Goal: Transaction & Acquisition: Book appointment/travel/reservation

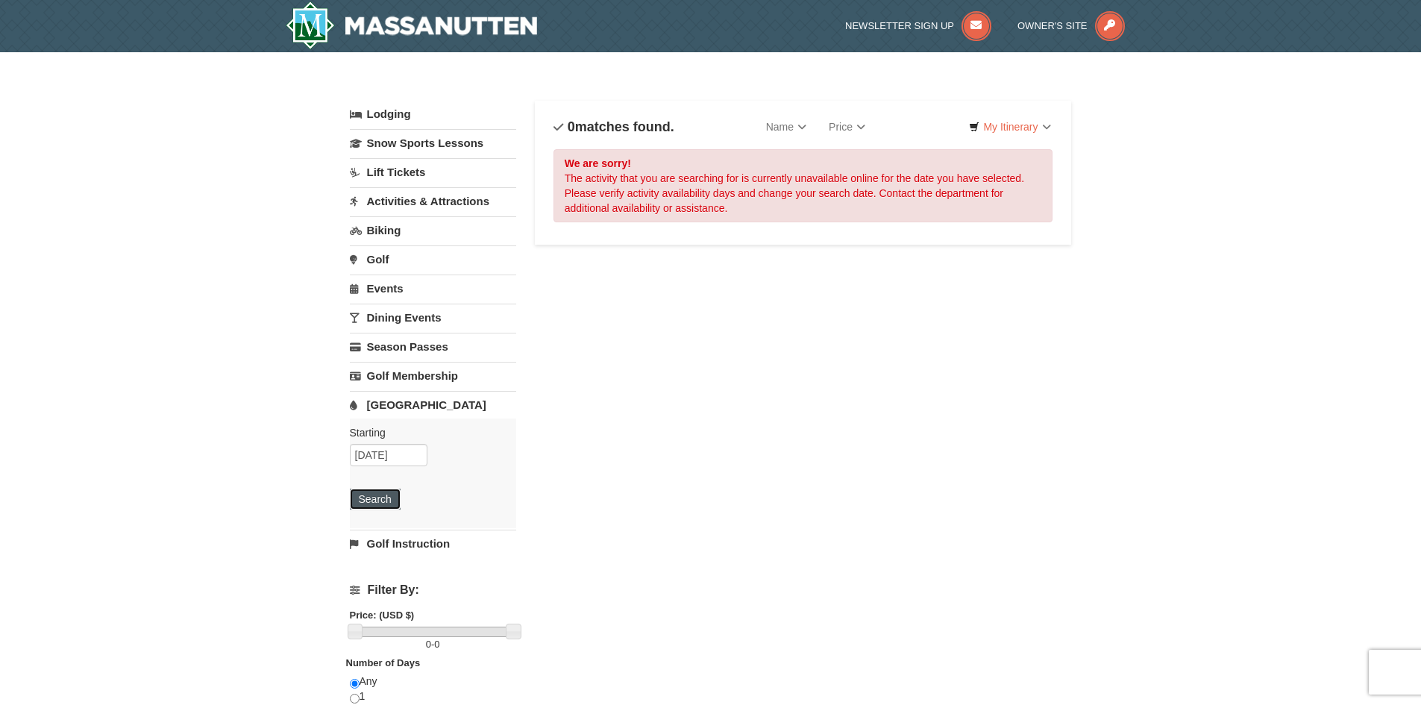
click at [382, 490] on button "Search" at bounding box center [375, 499] width 51 height 21
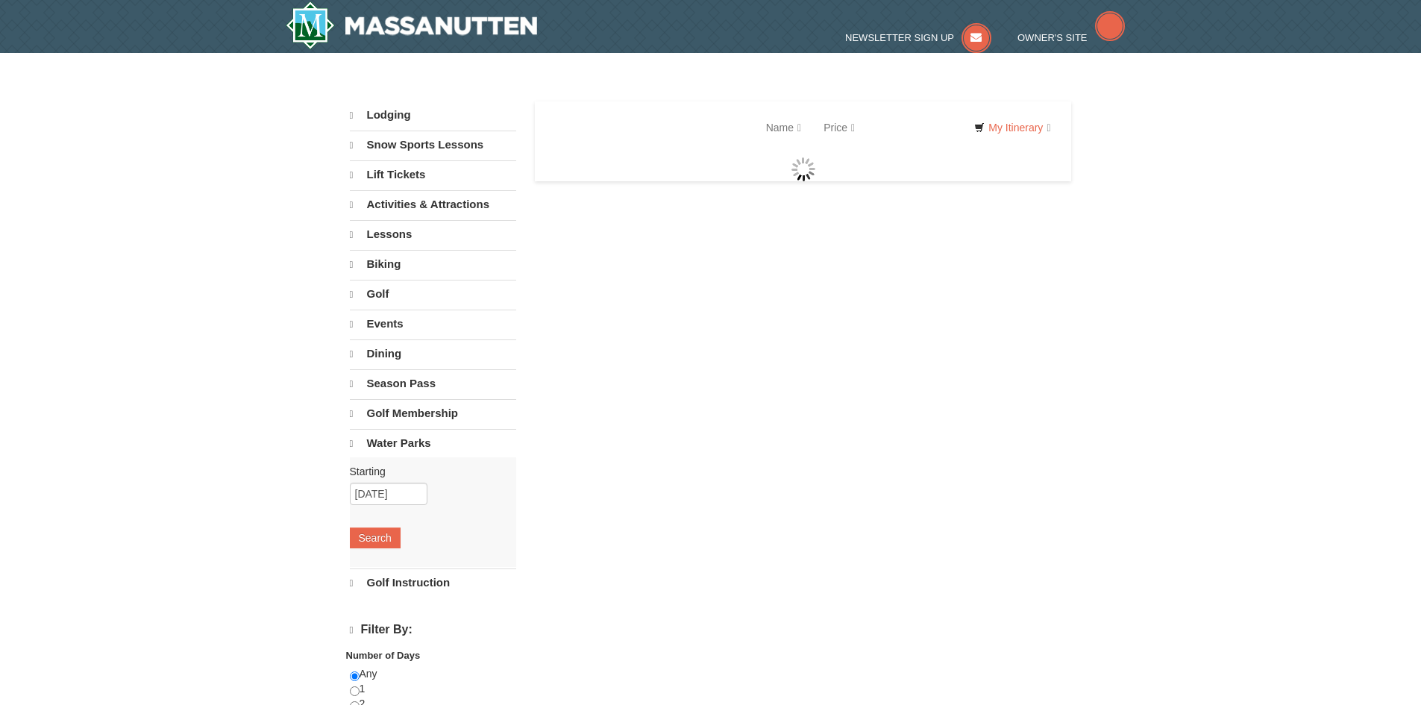
select select "9"
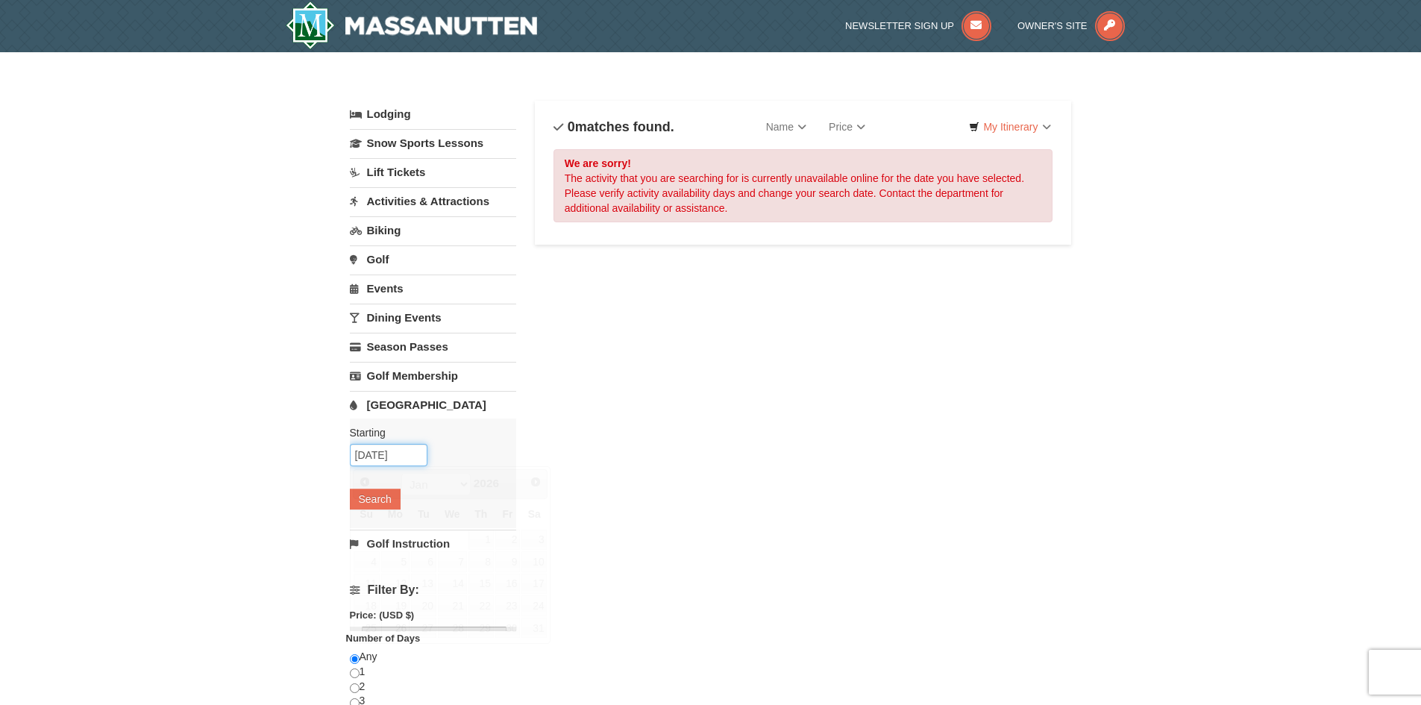
click at [394, 453] on input "[DATE]" at bounding box center [389, 455] width 78 height 22
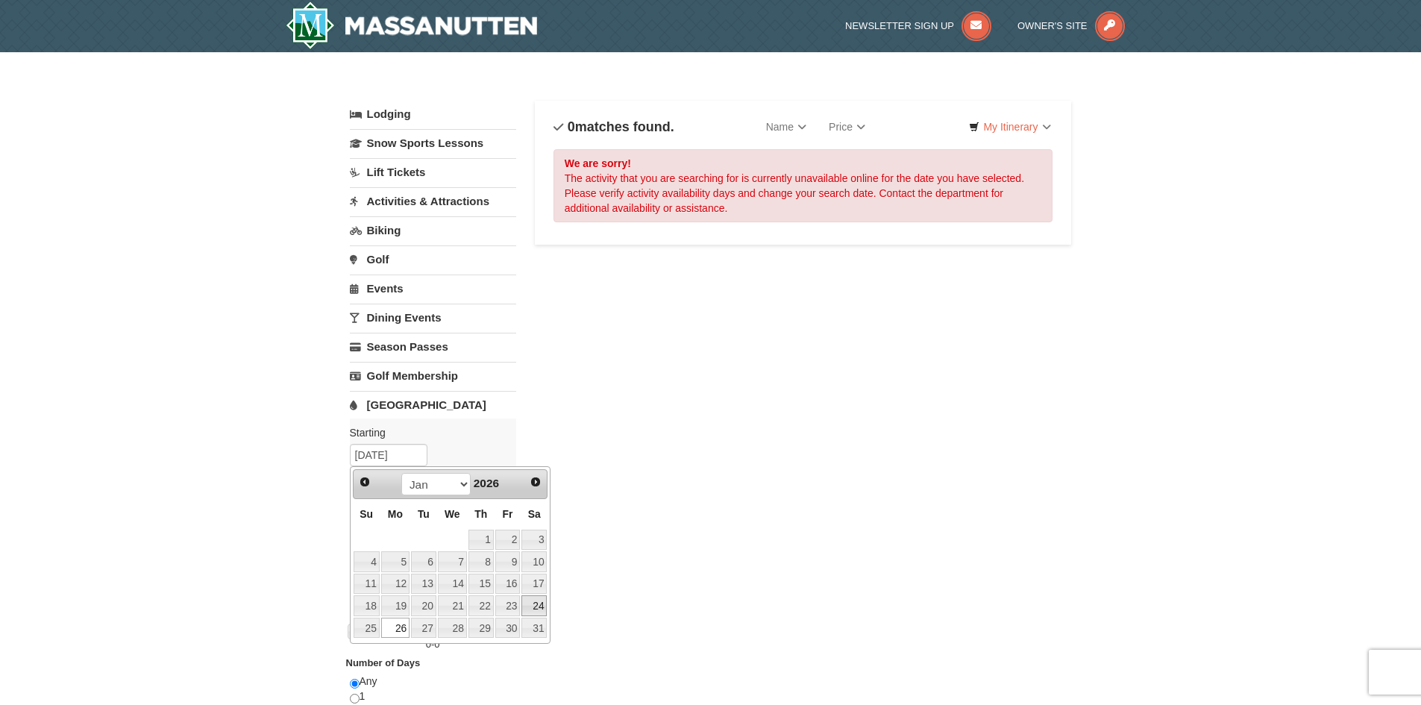
click at [538, 602] on link "24" at bounding box center [533, 605] width 25 height 21
type input "01/24/2026"
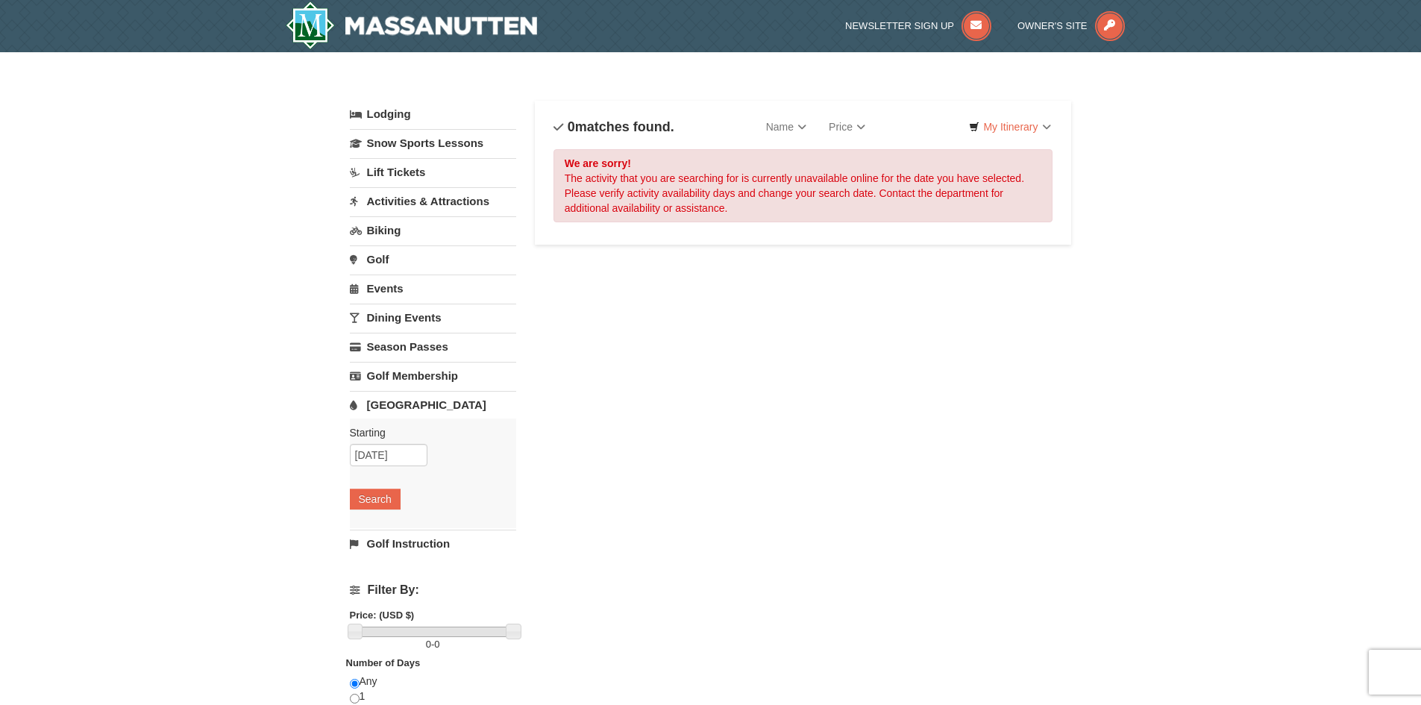
click at [534, 419] on div "Lodging Arrival Please format dates MM/DD/YYYY Please format dates MM/DD/YYYY 0…" at bounding box center [711, 484] width 722 height 767
click at [371, 512] on div "Starting Please format dates MM/DD/YYYY Please format dates MM/DD/YYYY 01/24/20…" at bounding box center [433, 473] width 166 height 110
click at [376, 505] on button "Search" at bounding box center [375, 499] width 51 height 21
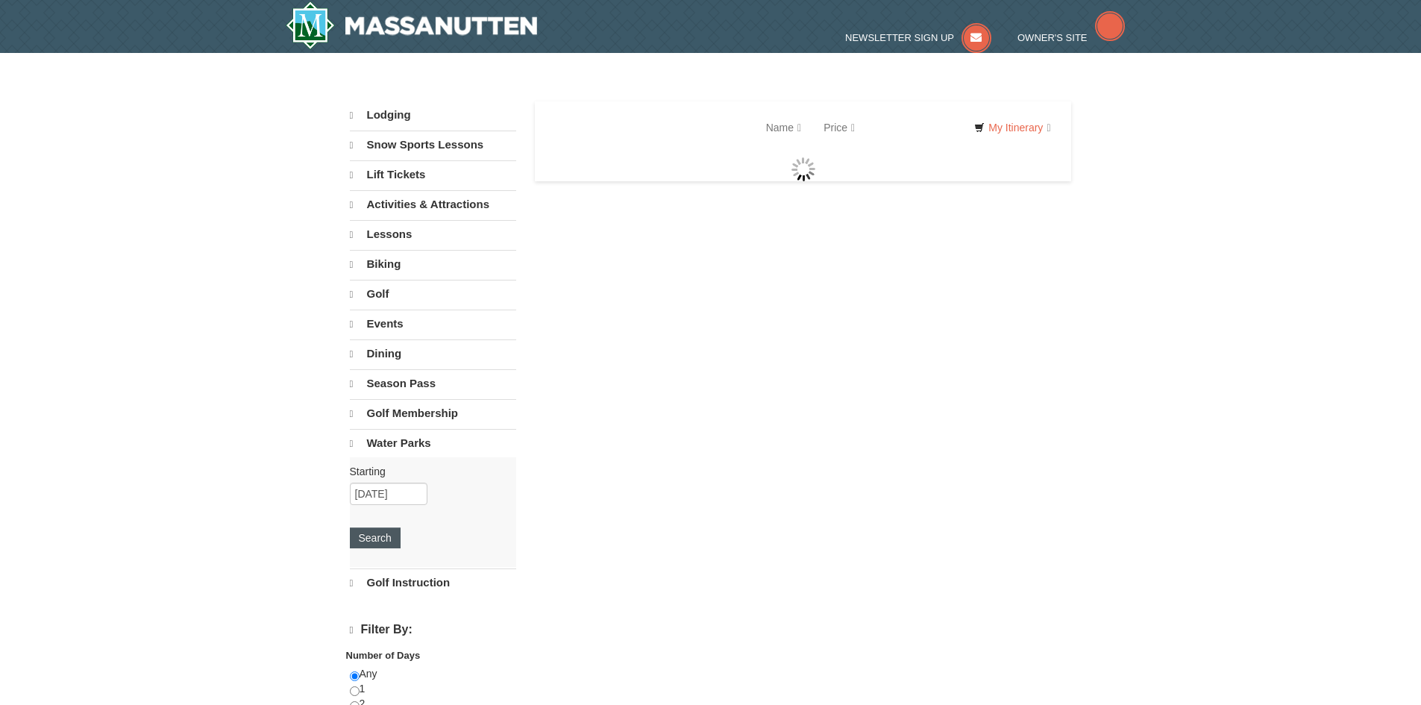
select select "9"
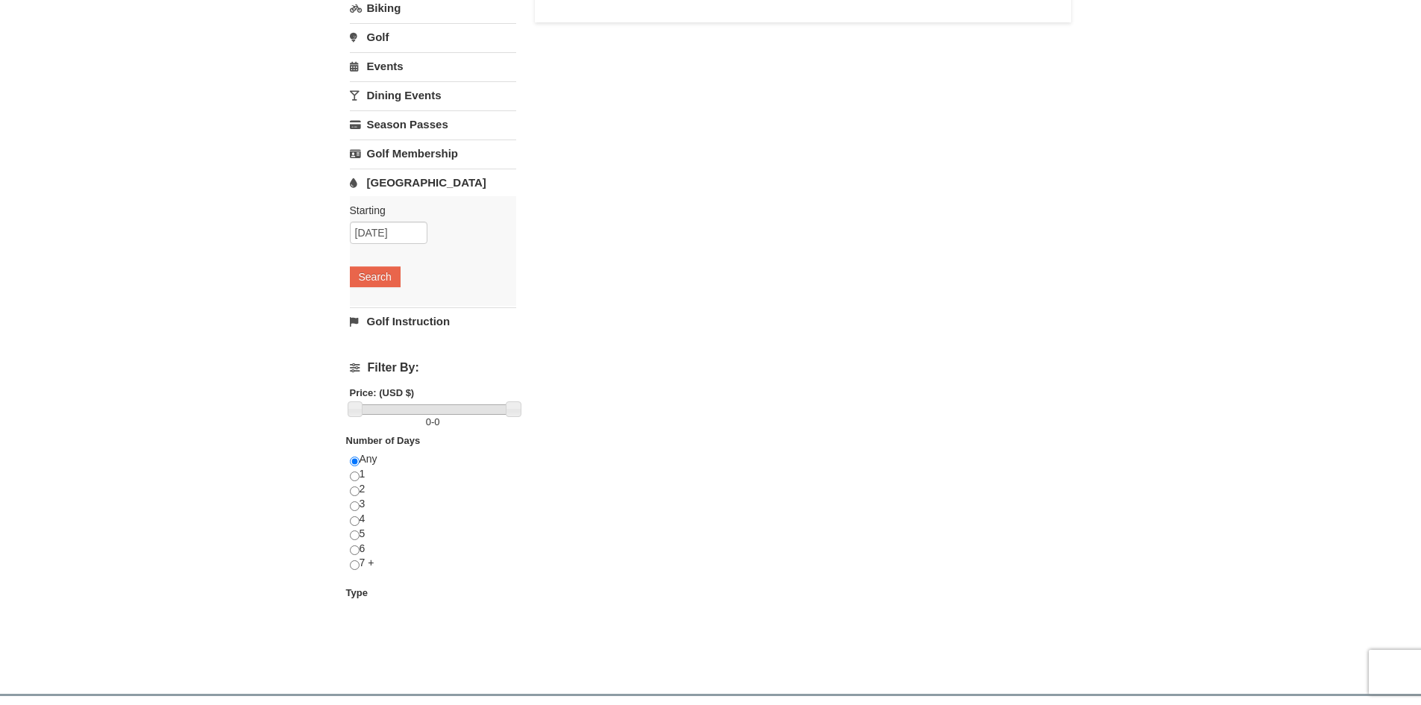
scroll to position [224, 0]
click at [359, 477] on input "radio" at bounding box center [355, 475] width 10 height 10
radio input "true"
click at [383, 266] on button "Search" at bounding box center [375, 275] width 51 height 21
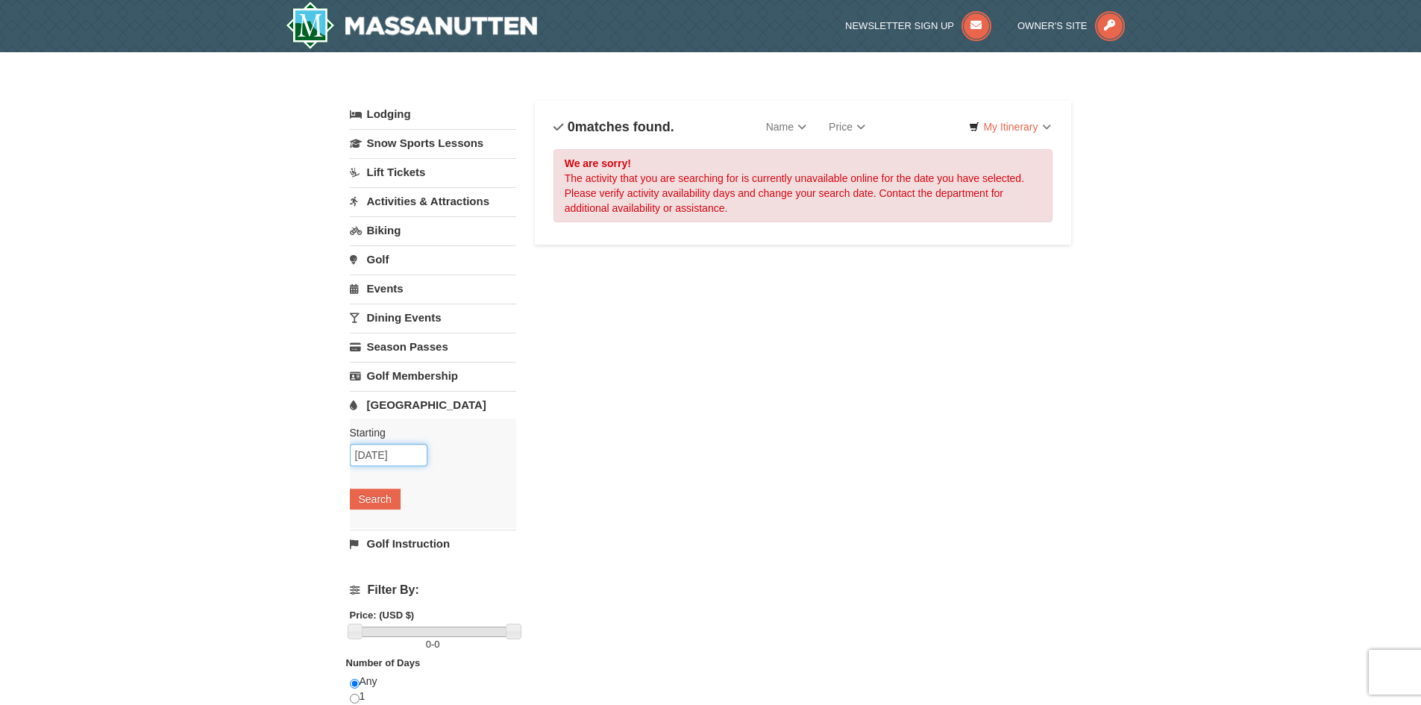
click at [390, 459] on input "[DATE]" at bounding box center [389, 455] width 78 height 22
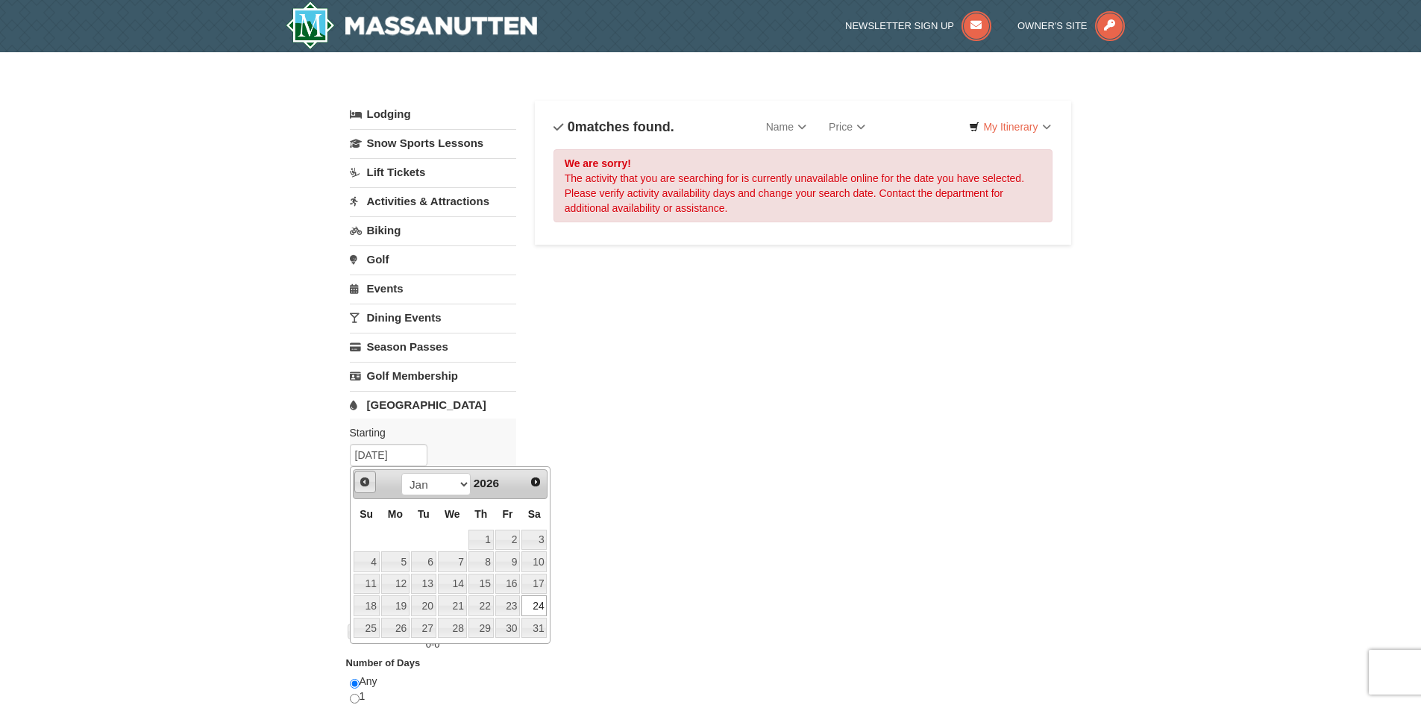
click at [364, 485] on span "Prev" at bounding box center [365, 482] width 12 height 12
click at [388, 530] on link "1" at bounding box center [395, 540] width 28 height 21
type input "[DATE]"
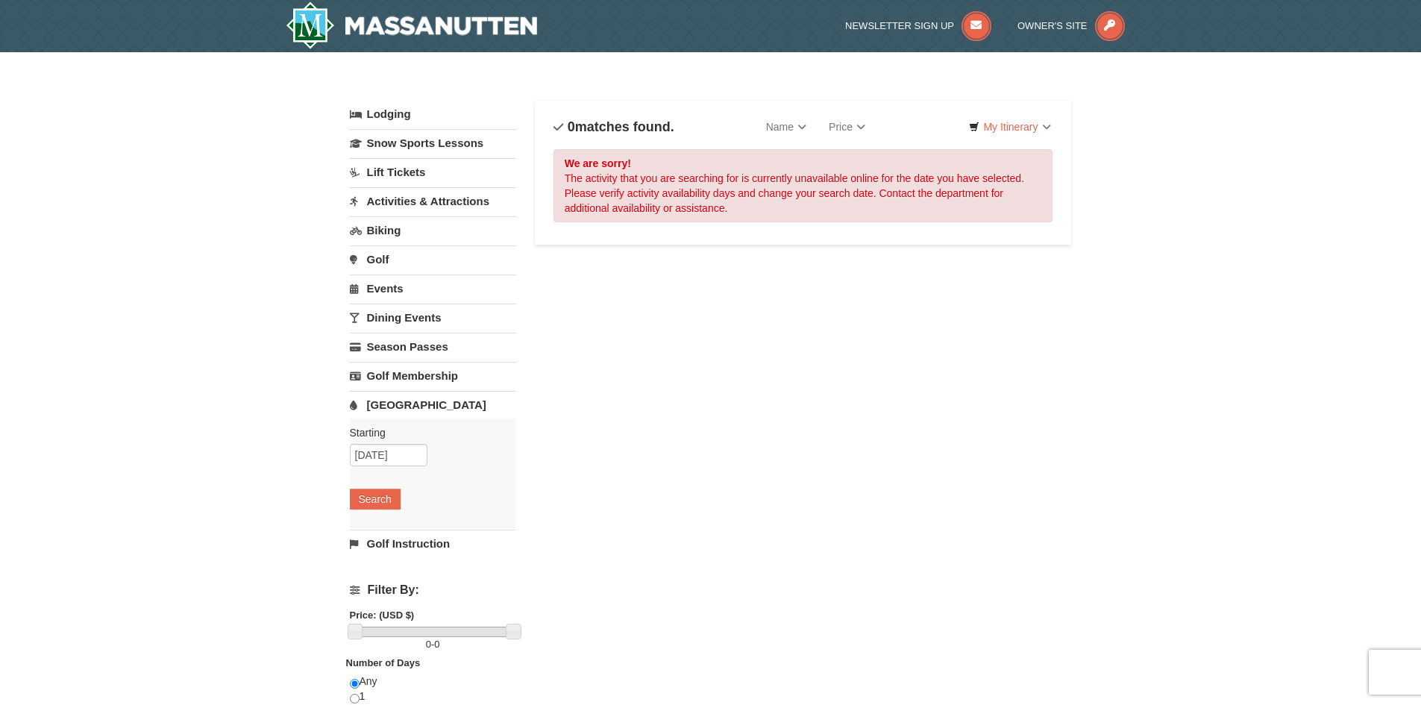
click at [404, 485] on div "Starting Please format dates MM/DD/YYYY Please format dates MM/DD/YYYY [DATE] S…" at bounding box center [433, 473] width 166 height 110
click at [380, 495] on button "Search" at bounding box center [375, 499] width 51 height 21
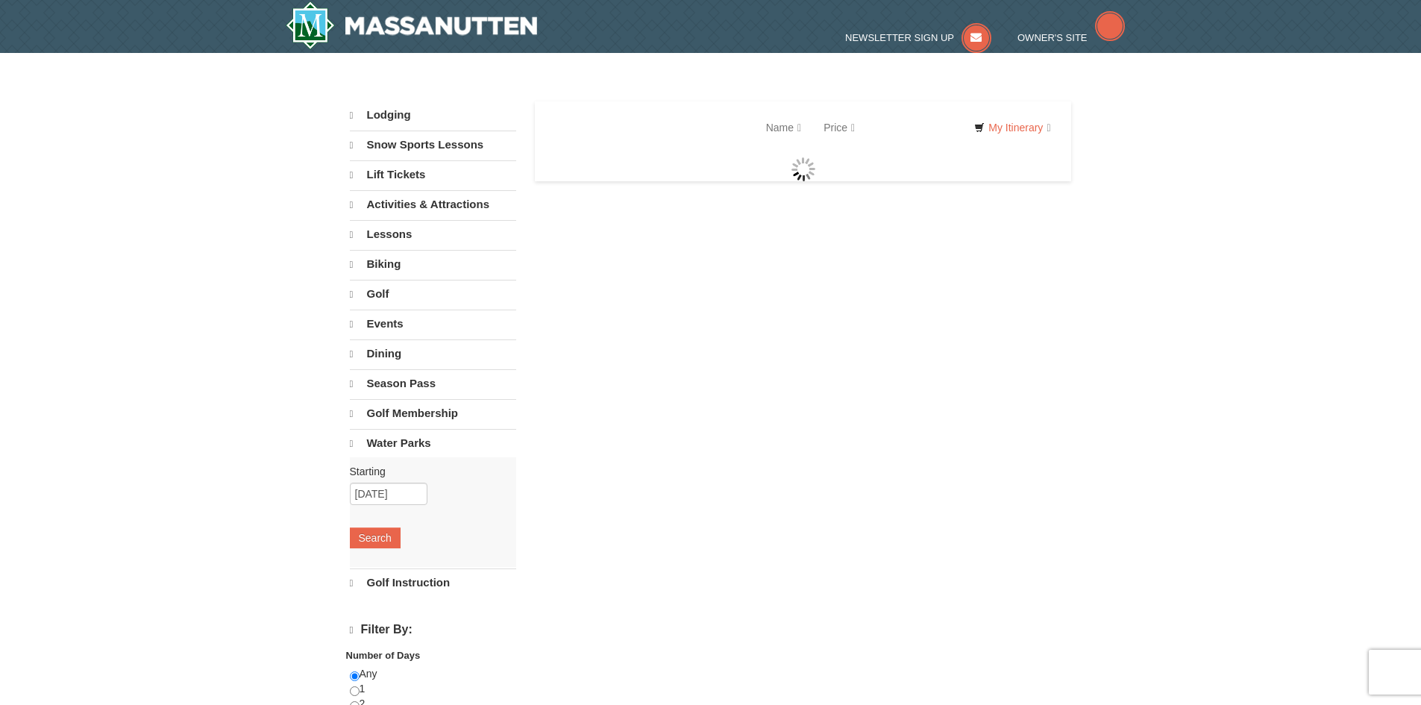
select select "9"
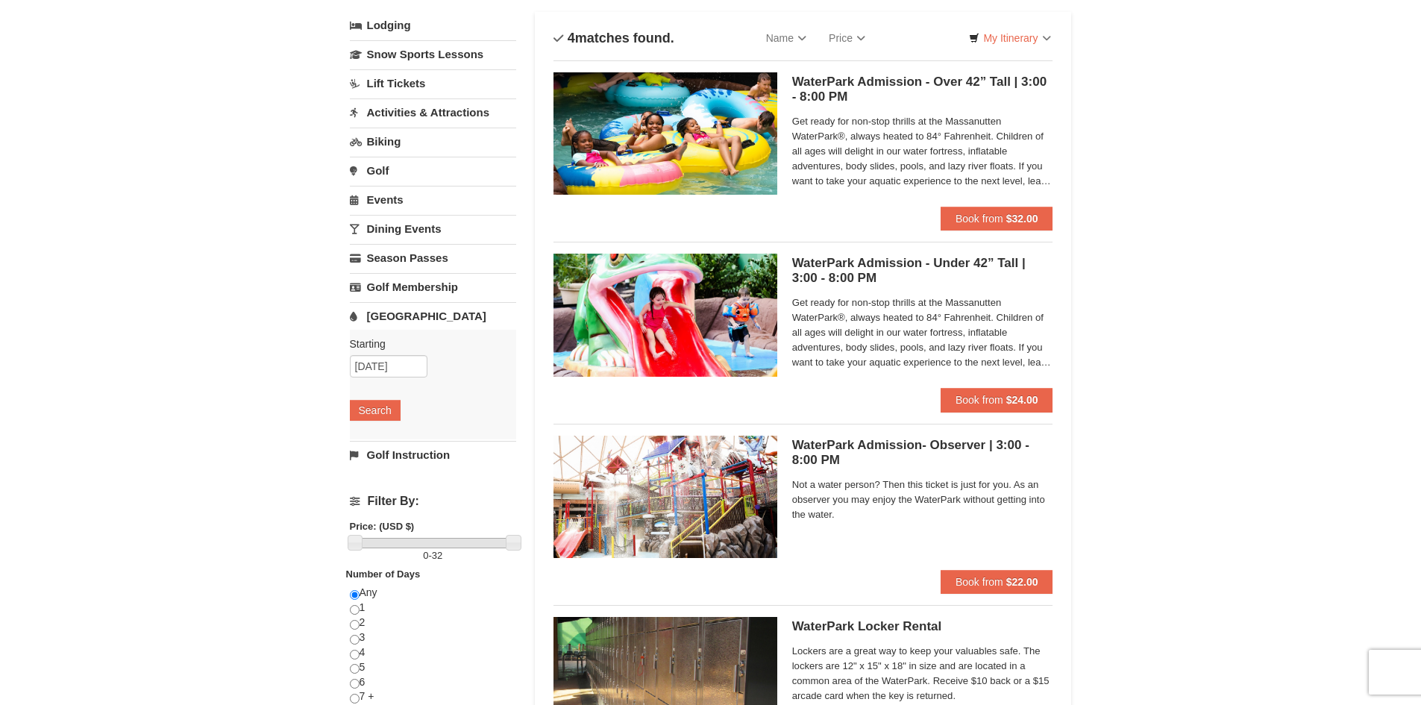
scroll to position [75, 0]
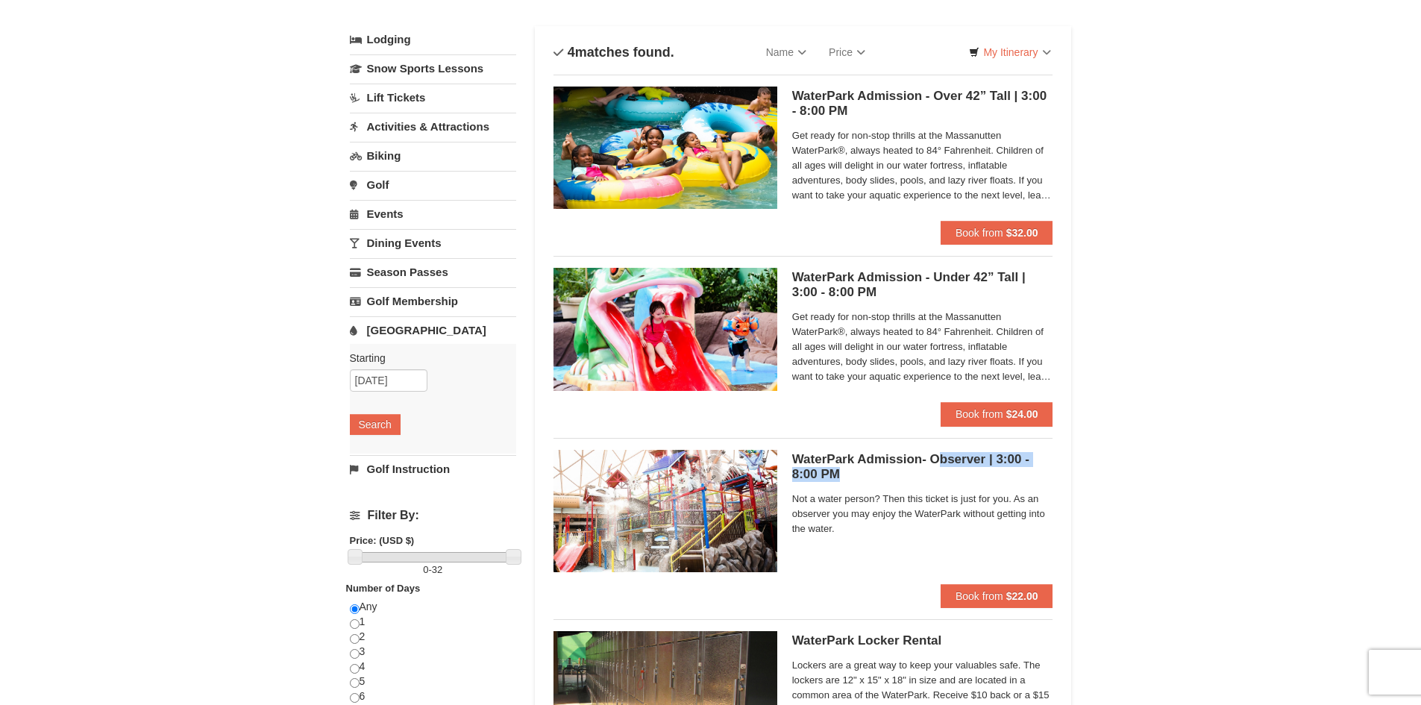
click at [941, 464] on h5 "WaterPark Admission- Observer | 3:00 - 8:00 PM Massanutten Indoor/Outdoor Water…" at bounding box center [922, 467] width 261 height 30
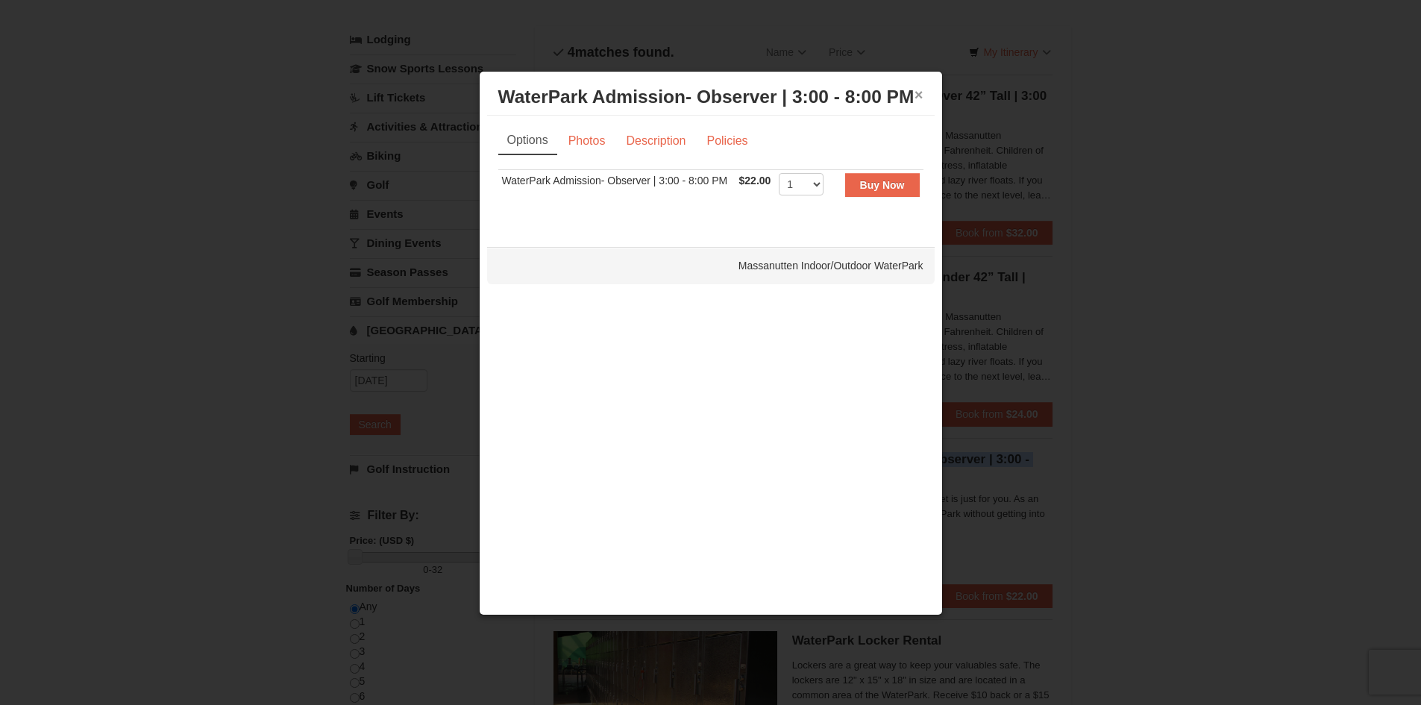
click at [918, 93] on button "×" at bounding box center [918, 94] width 9 height 15
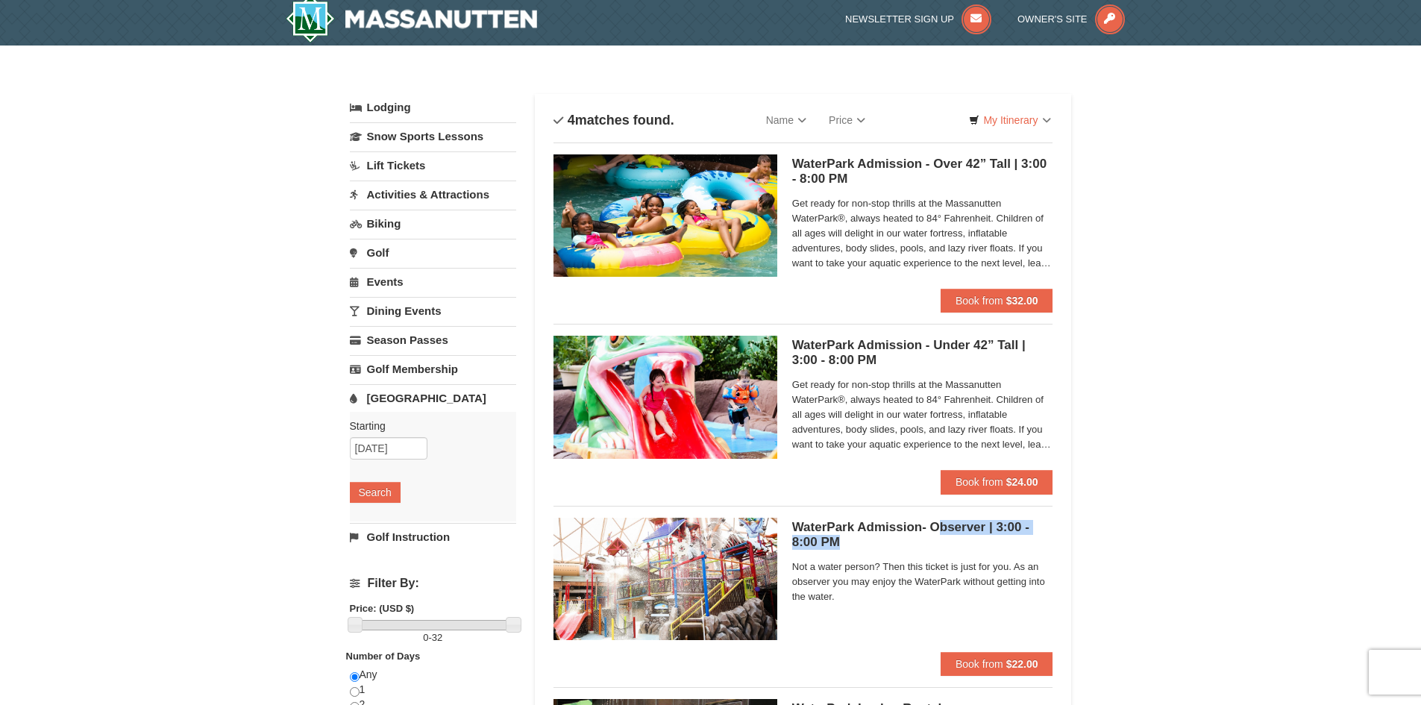
scroll to position [0, 0]
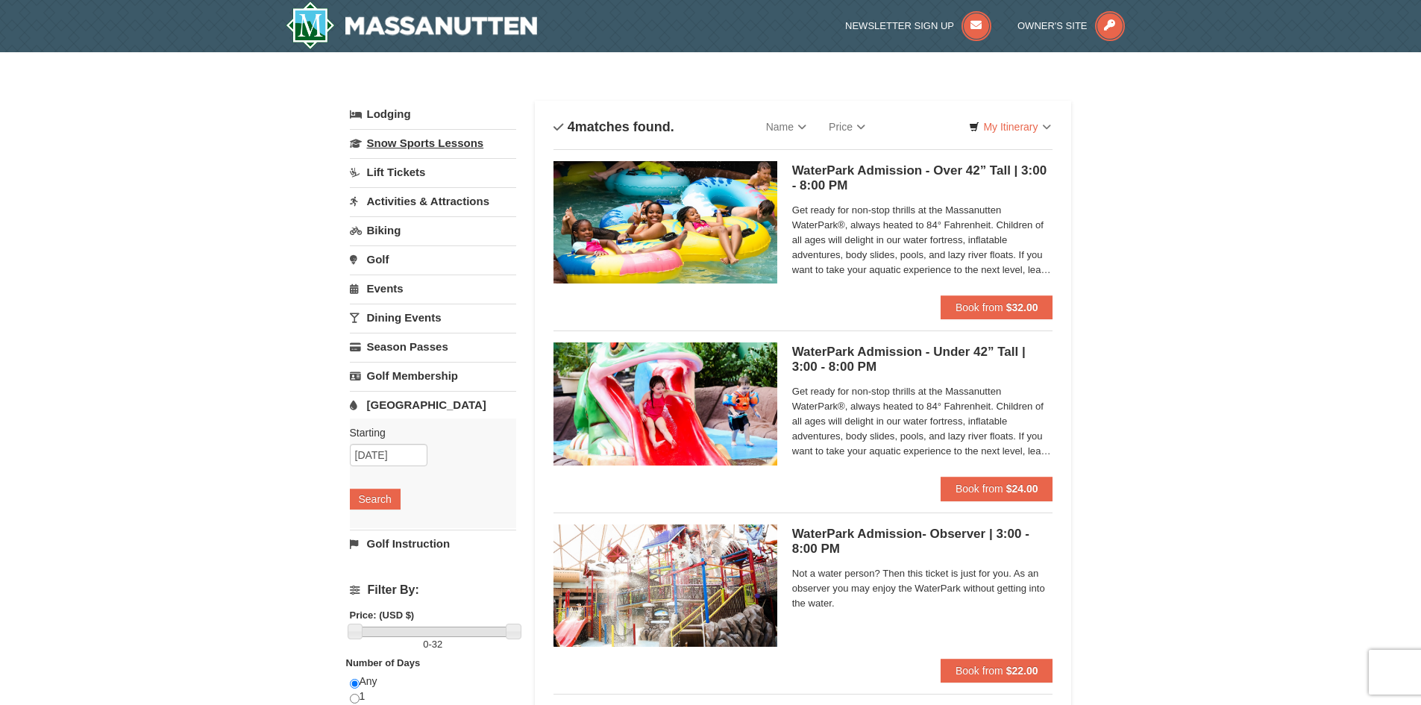
click at [423, 146] on link "Snow Sports Lessons" at bounding box center [433, 143] width 166 height 28
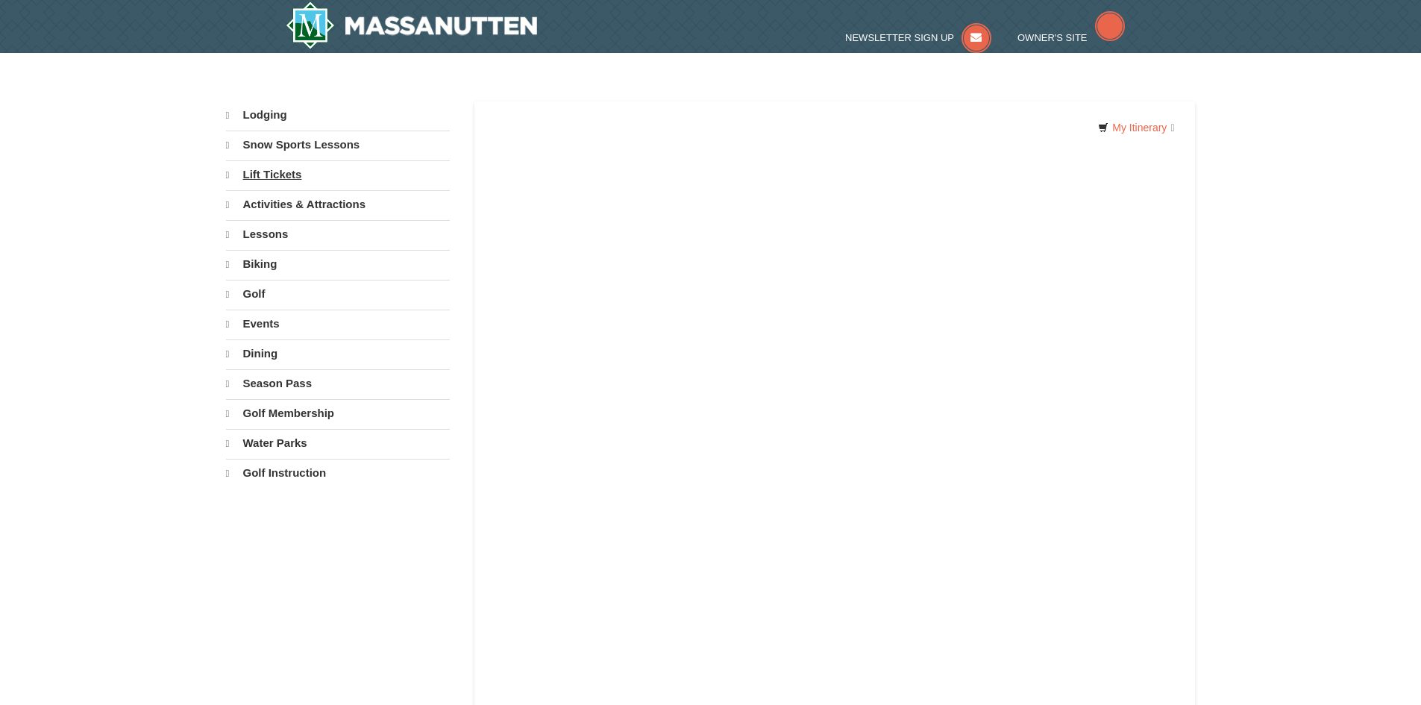
select select "9"
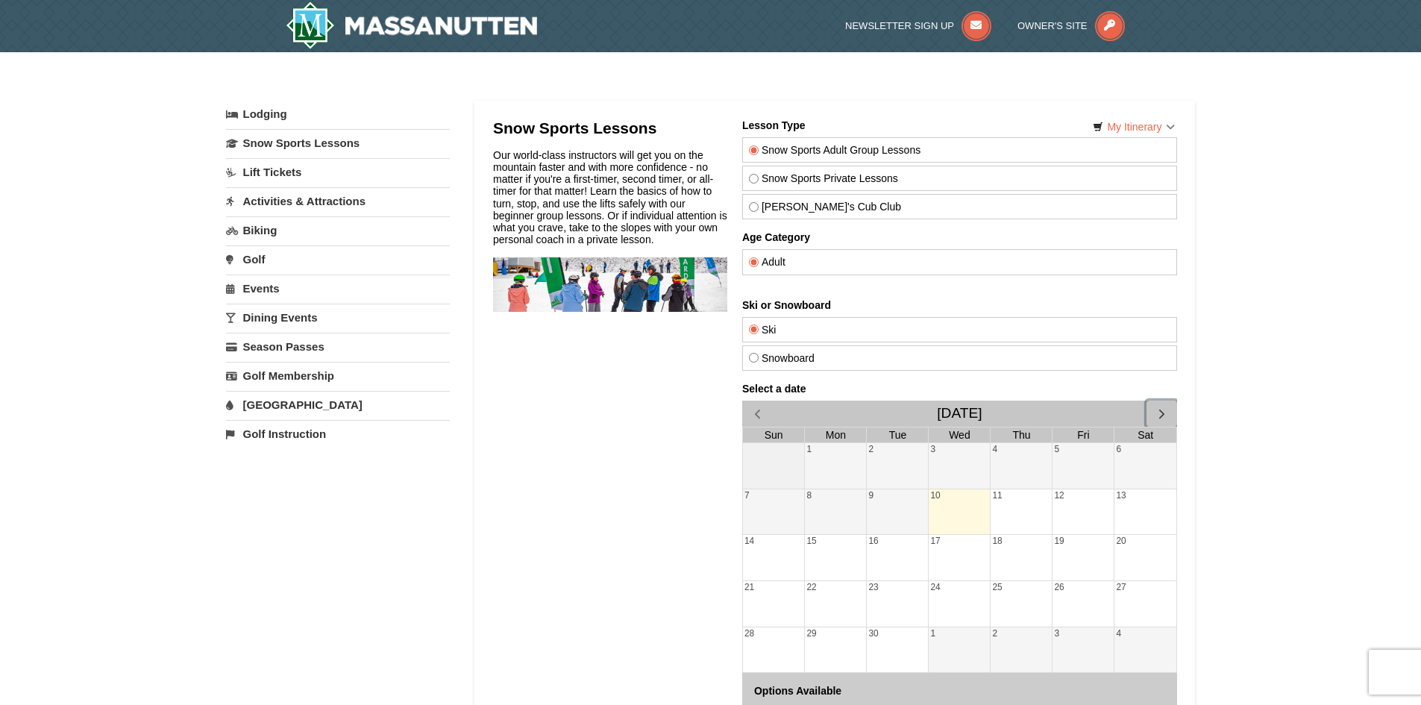
click at [1153, 412] on span "button" at bounding box center [1161, 414] width 16 height 16
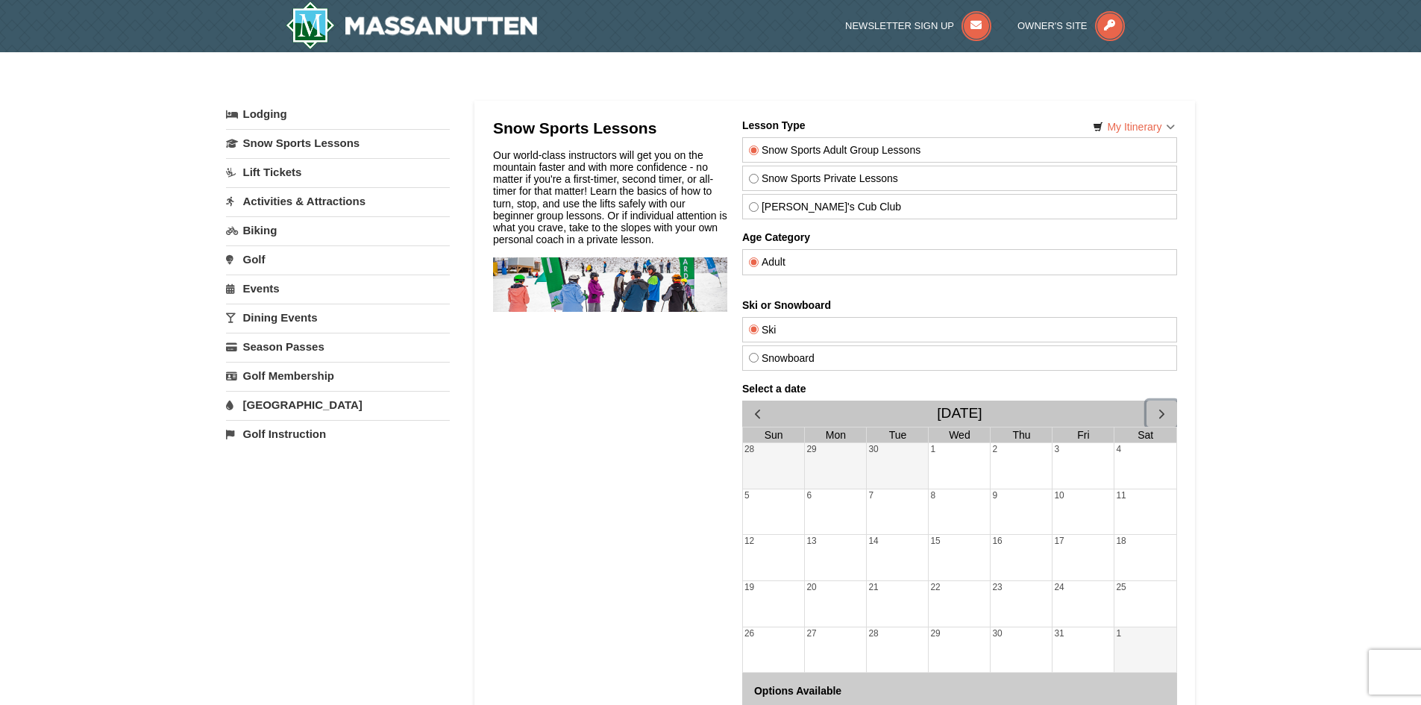
click at [1153, 412] on span "button" at bounding box center [1161, 414] width 16 height 16
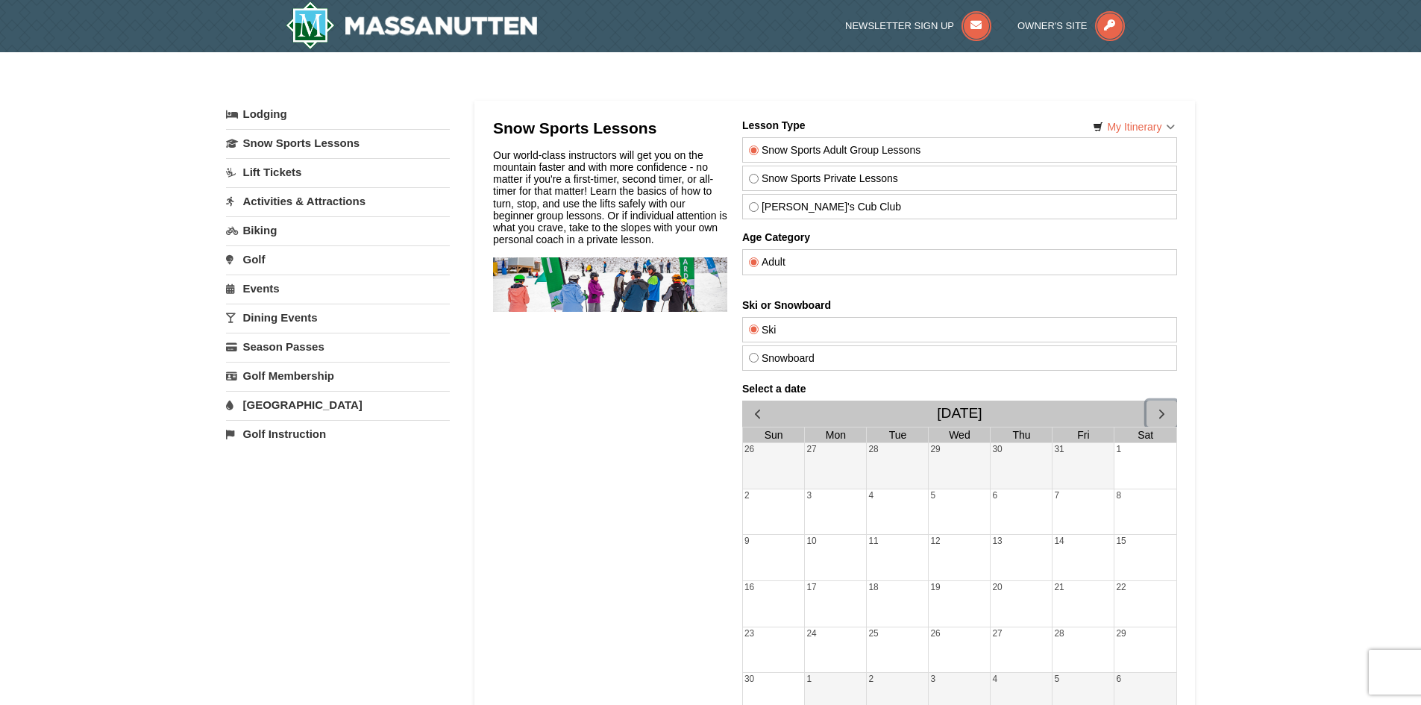
click at [1153, 412] on span "button" at bounding box center [1161, 414] width 16 height 16
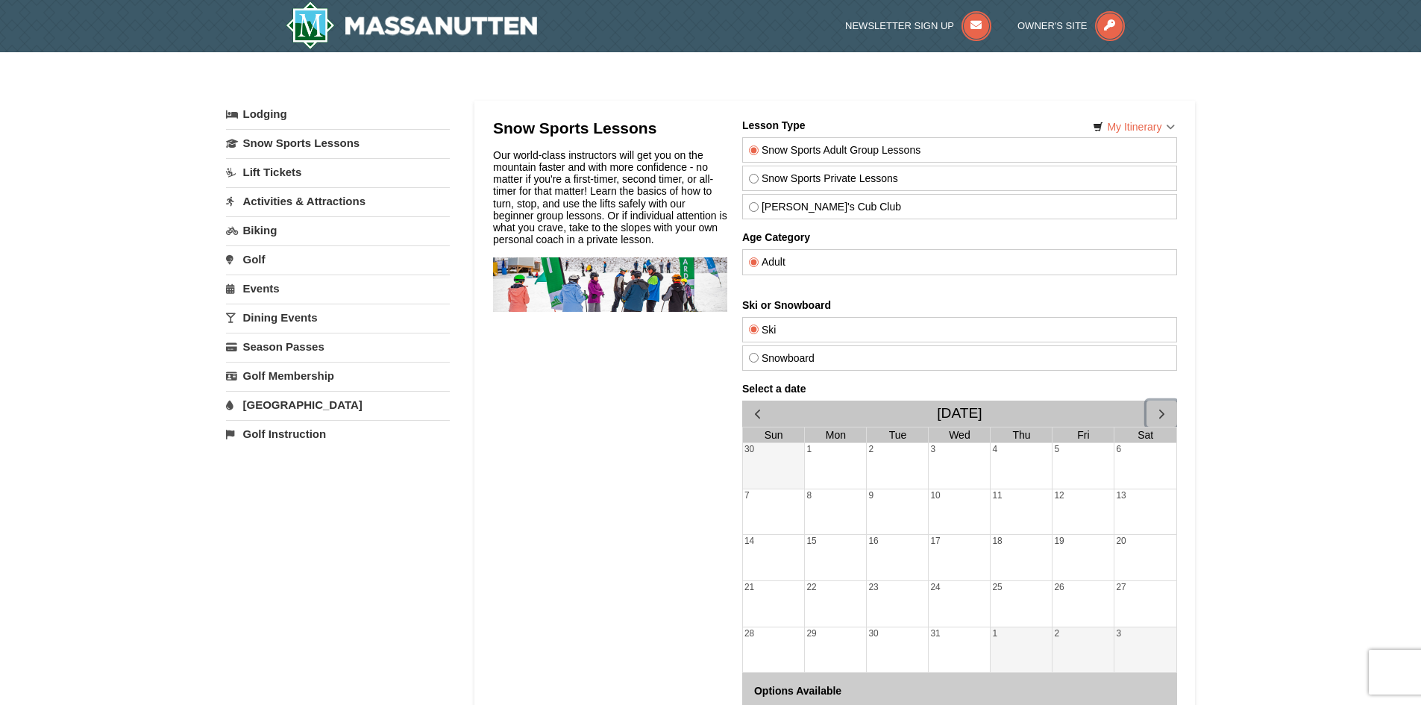
click at [1151, 412] on button "button" at bounding box center [1161, 414] width 31 height 26
click at [778, 357] on label "Snowboard" at bounding box center [958, 358] width 421 height 12
click at [758, 357] on input "Snowboard" at bounding box center [753, 358] width 10 height 10
radio input "true"
click at [813, 209] on label "[PERSON_NAME]'s Cub Club" at bounding box center [958, 207] width 421 height 12
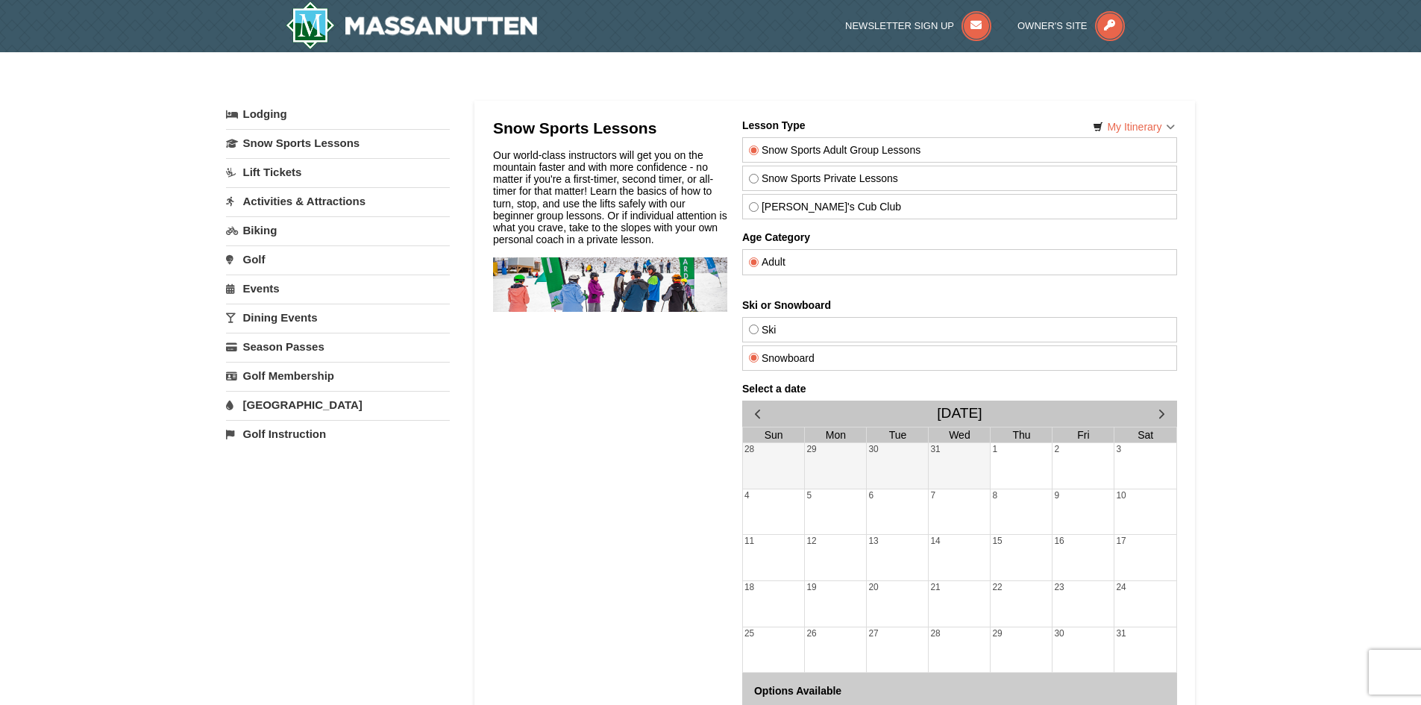
click at [758, 209] on input "[PERSON_NAME]'s Cub Club" at bounding box center [753, 207] width 10 height 10
radio input "true"
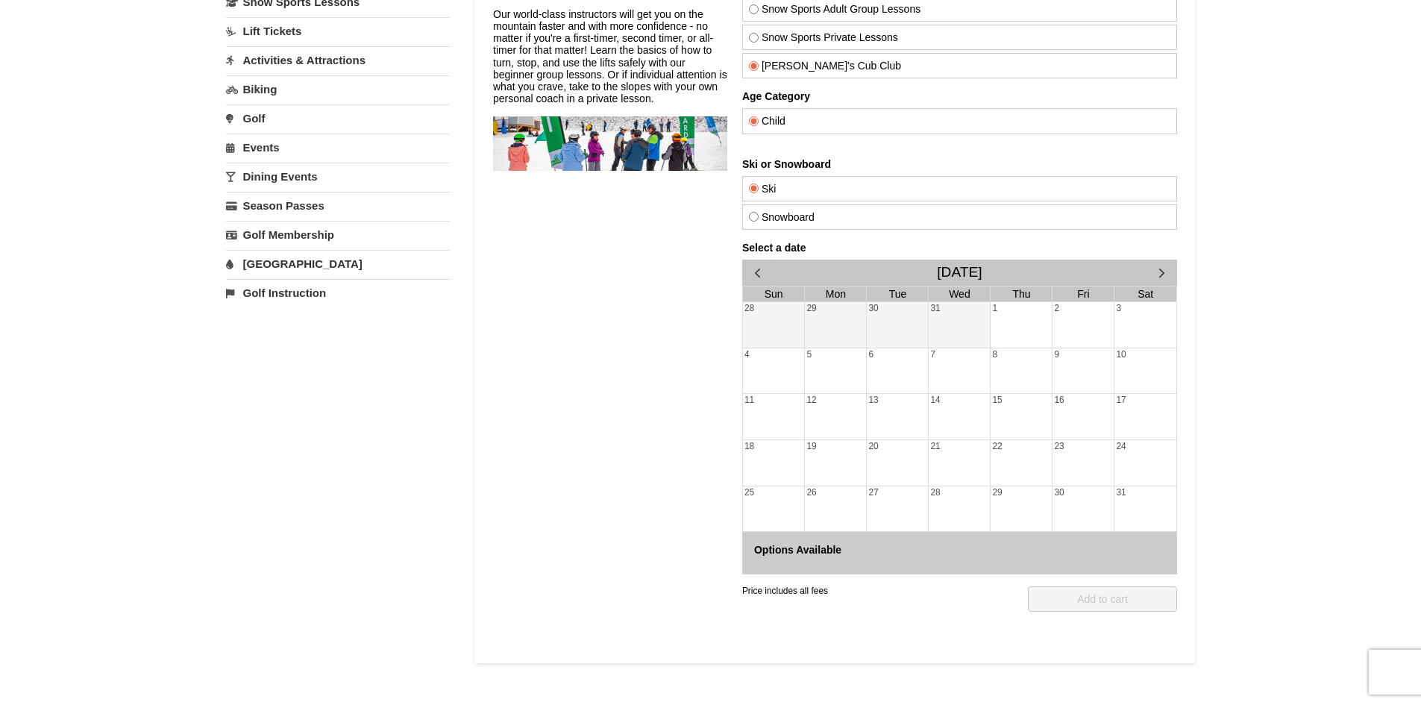
scroll to position [149, 0]
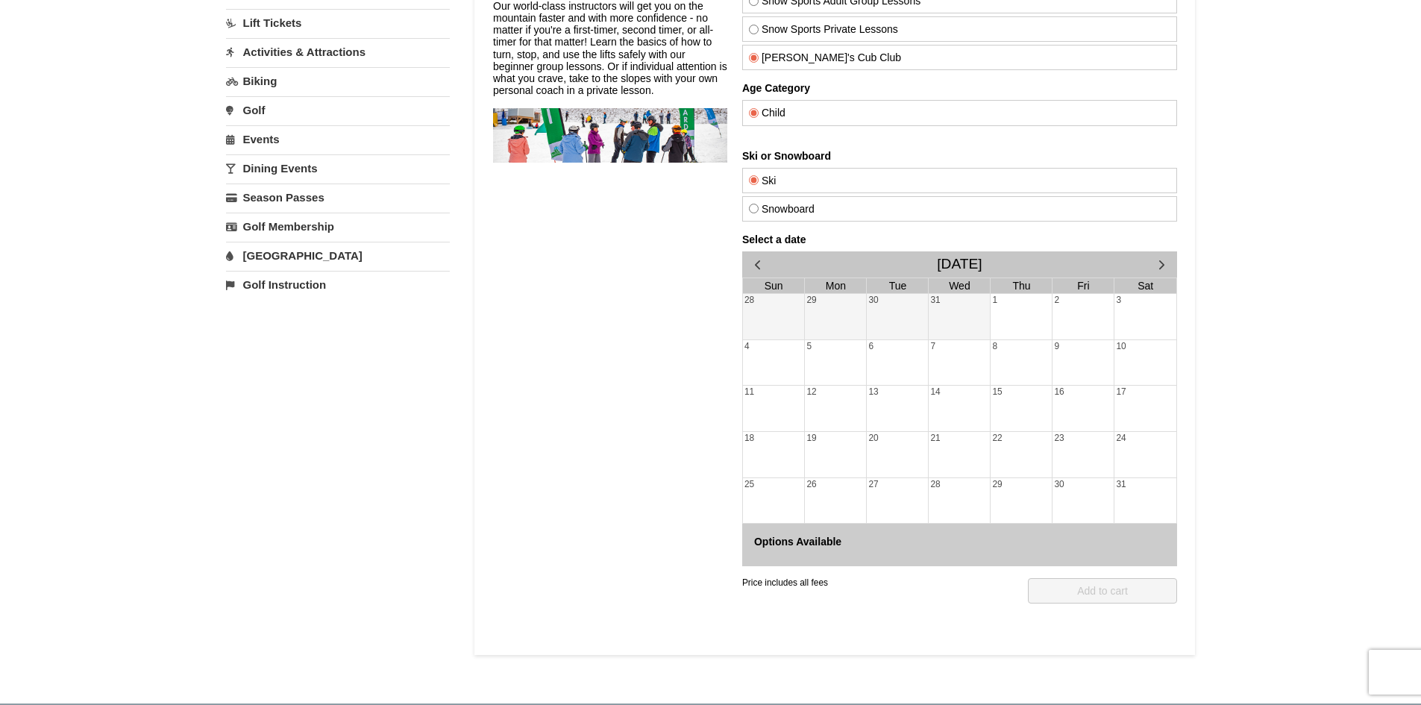
click at [1141, 448] on div "24" at bounding box center [1145, 454] width 62 height 45
click at [751, 260] on span "button" at bounding box center [757, 265] width 16 height 16
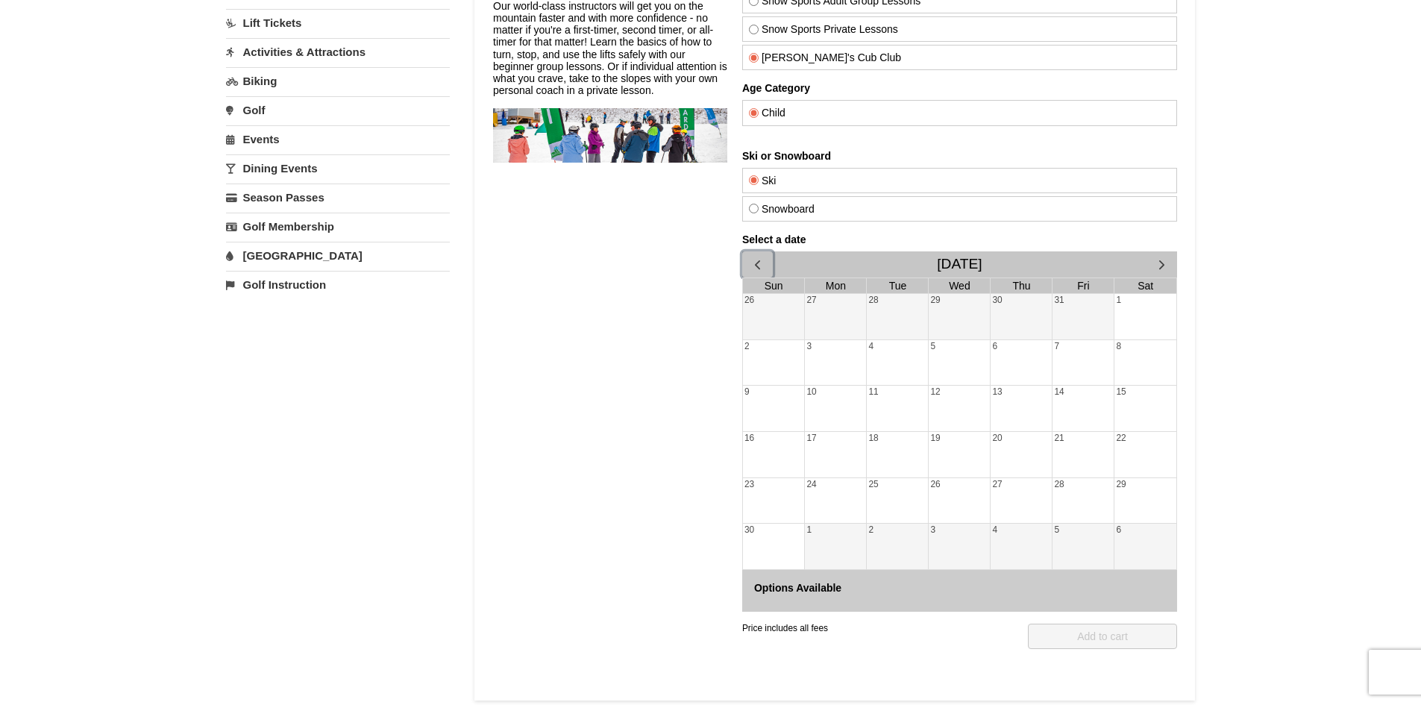
click at [751, 260] on span "button" at bounding box center [757, 265] width 16 height 16
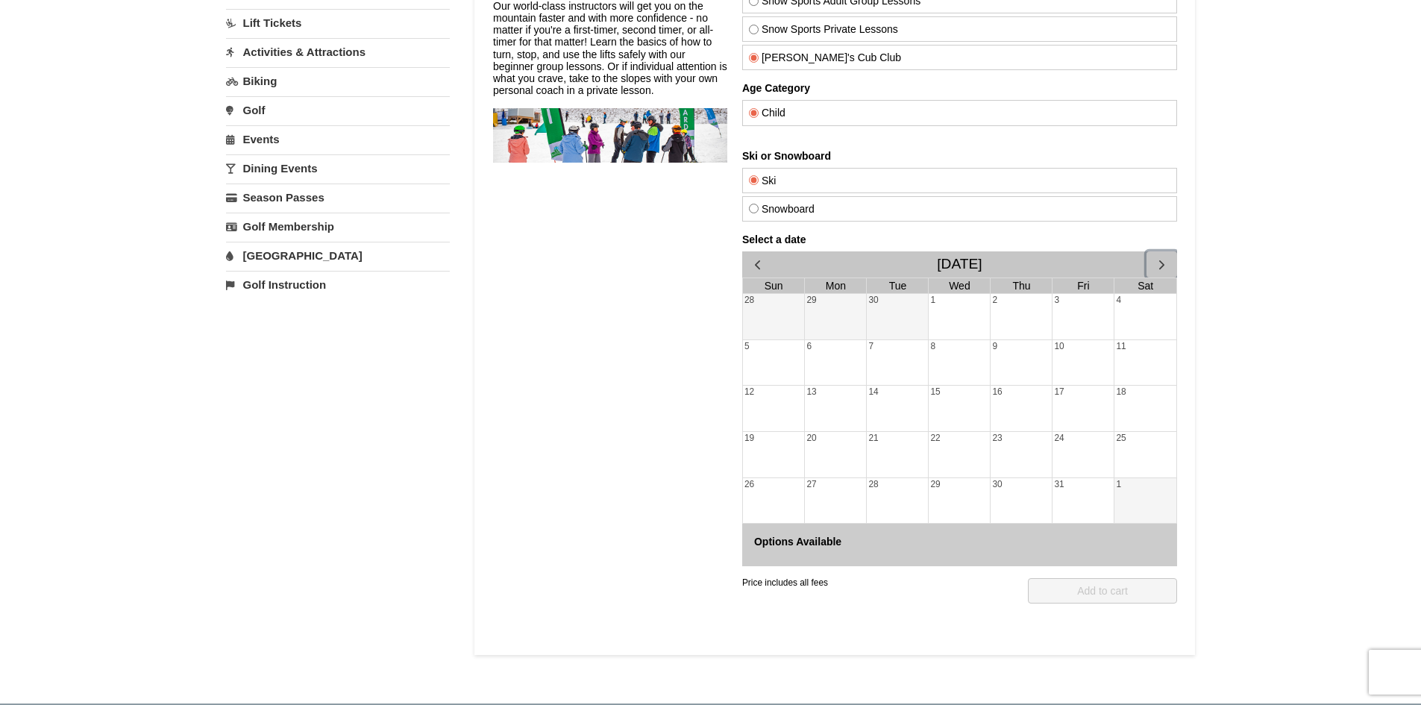
click at [1162, 270] on span "button" at bounding box center [1161, 265] width 16 height 16
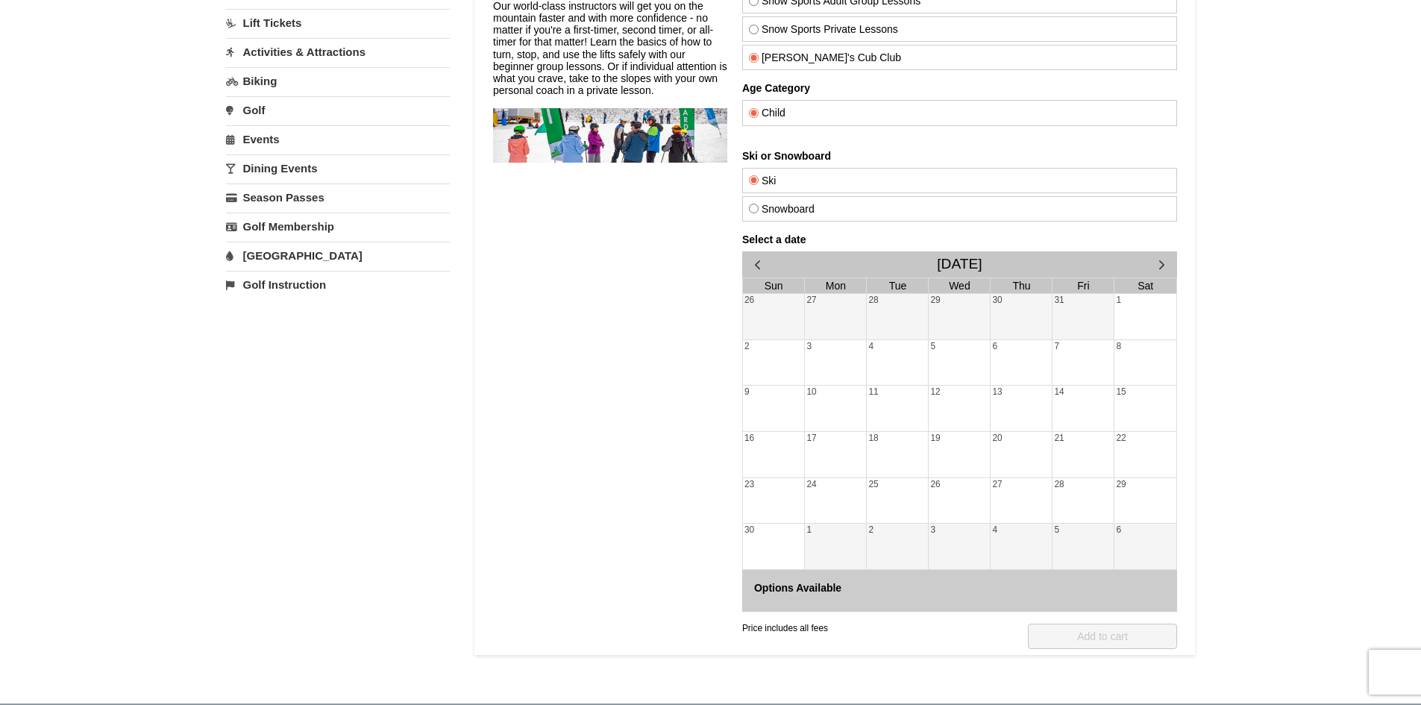
click at [1162, 270] on div "Select a date [DATE] [PERSON_NAME] Wed Thu Fri Sat 26 27 28 29 30 31 1 2 3 4 5 …" at bounding box center [958, 422] width 435 height 378
click at [1162, 270] on span "button" at bounding box center [1161, 265] width 16 height 16
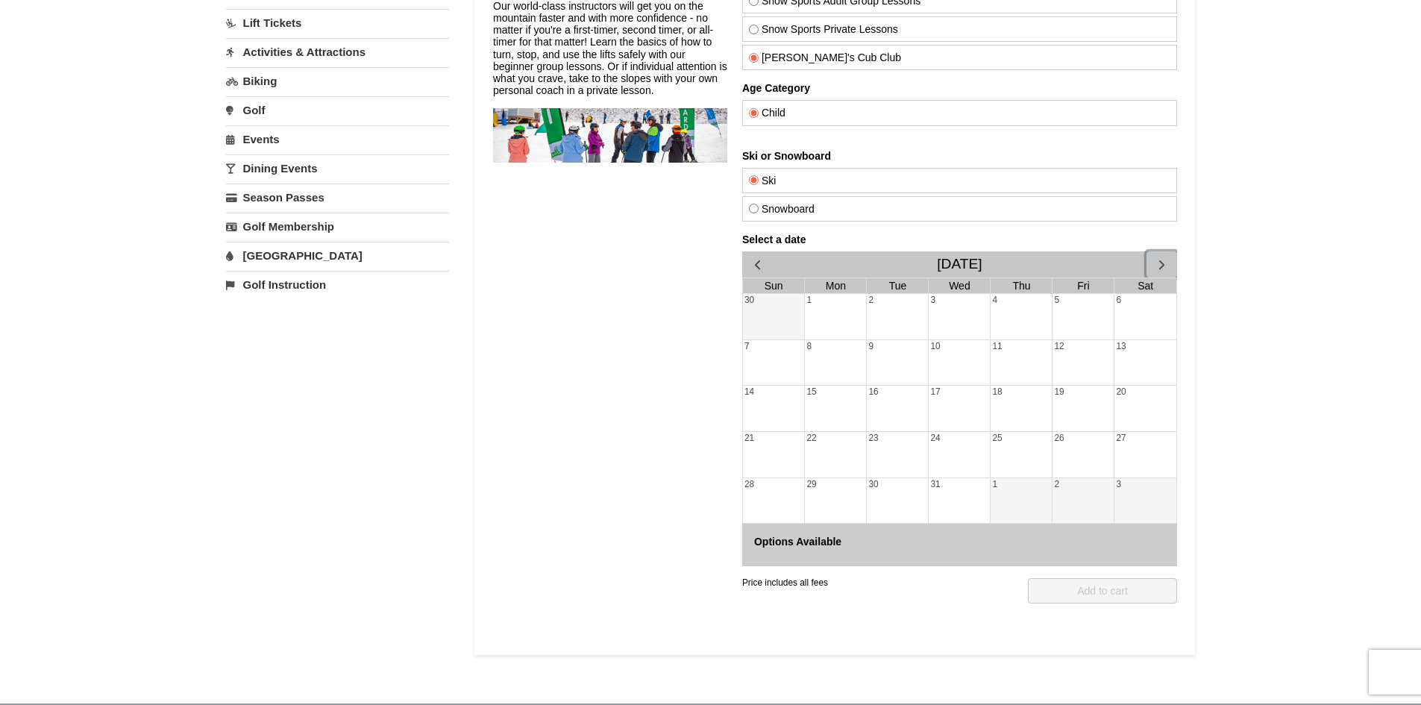
click at [1162, 259] on span "button" at bounding box center [1161, 265] width 16 height 16
click at [1134, 421] on div "17" at bounding box center [1145, 408] width 62 height 45
click at [1085, 394] on div "16" at bounding box center [1082, 408] width 61 height 45
click at [1096, 441] on div "23" at bounding box center [1082, 454] width 61 height 45
click at [1137, 465] on div "24" at bounding box center [1145, 454] width 62 height 45
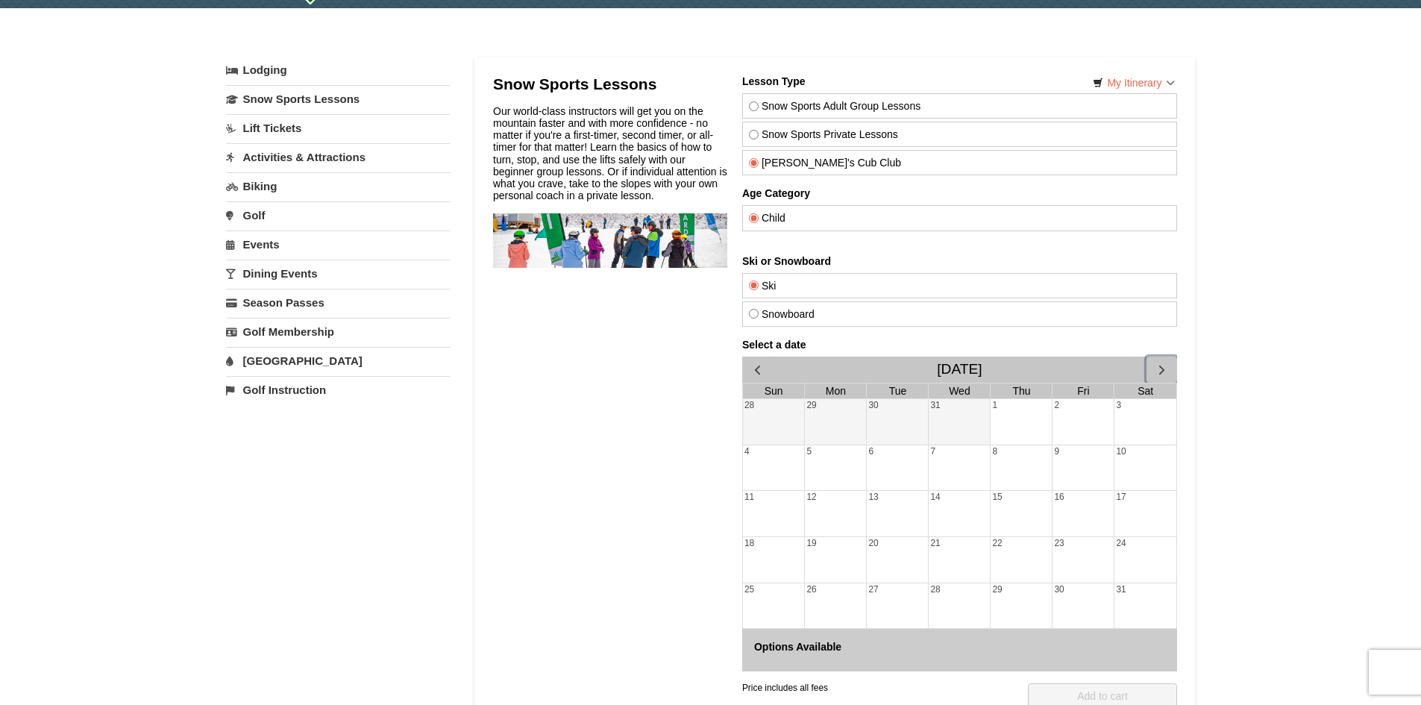
scroll to position [0, 0]
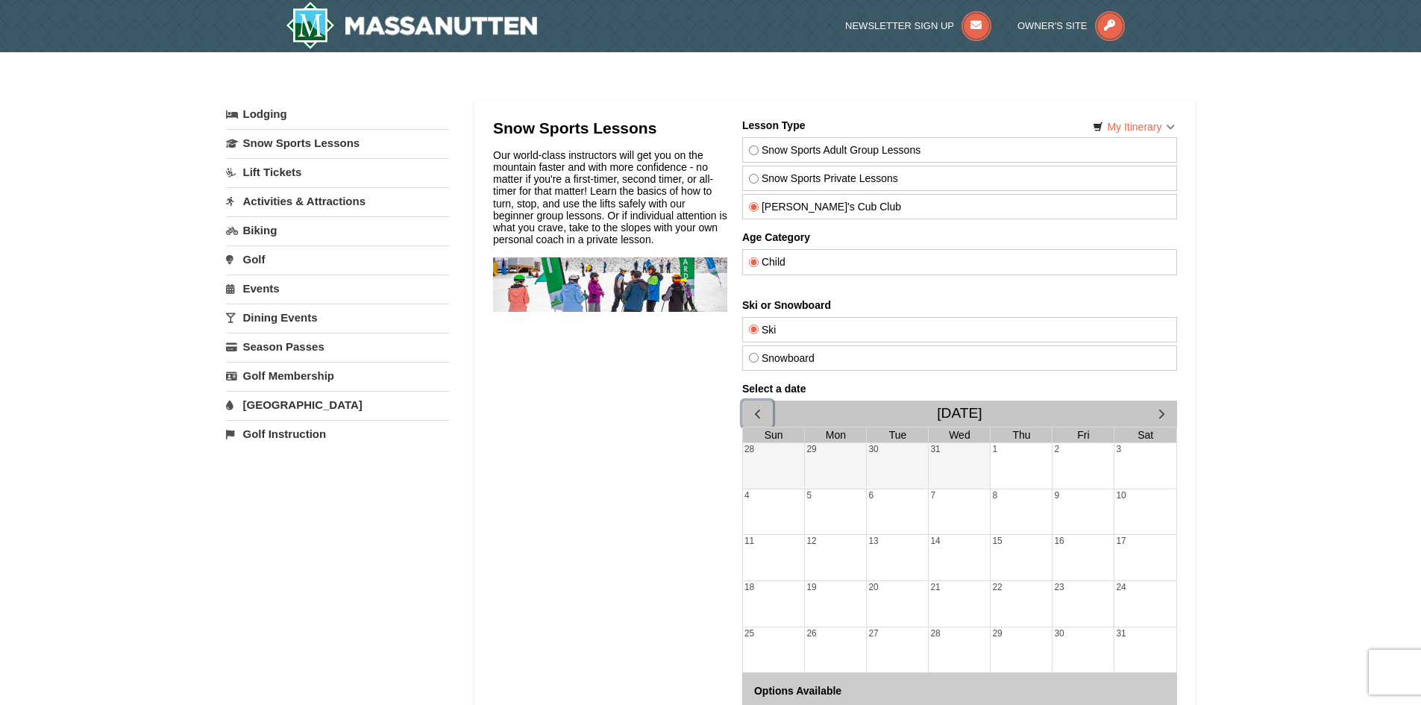
click at [744, 407] on button "button" at bounding box center [756, 414] width 31 height 26
click at [1118, 499] on div "13" at bounding box center [1145, 511] width 62 height 45
click at [1026, 500] on div "11" at bounding box center [1020, 511] width 61 height 45
click at [870, 459] on div "2" at bounding box center [896, 465] width 61 height 45
click at [747, 409] on button "button" at bounding box center [756, 414] width 31 height 26
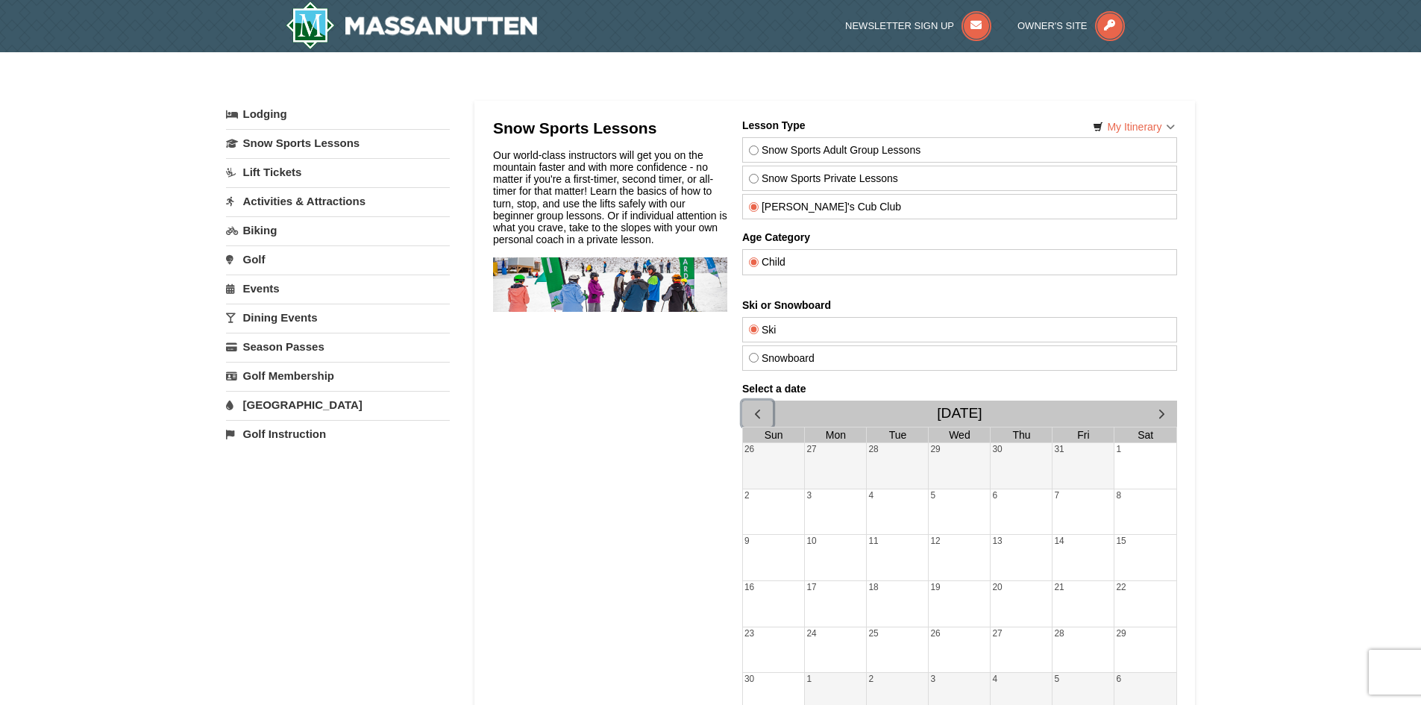
click at [1124, 606] on div "22" at bounding box center [1145, 603] width 62 height 45
click at [1164, 627] on div "29" at bounding box center [1145, 633] width 62 height 13
click at [1161, 403] on button "button" at bounding box center [1161, 414] width 31 height 26
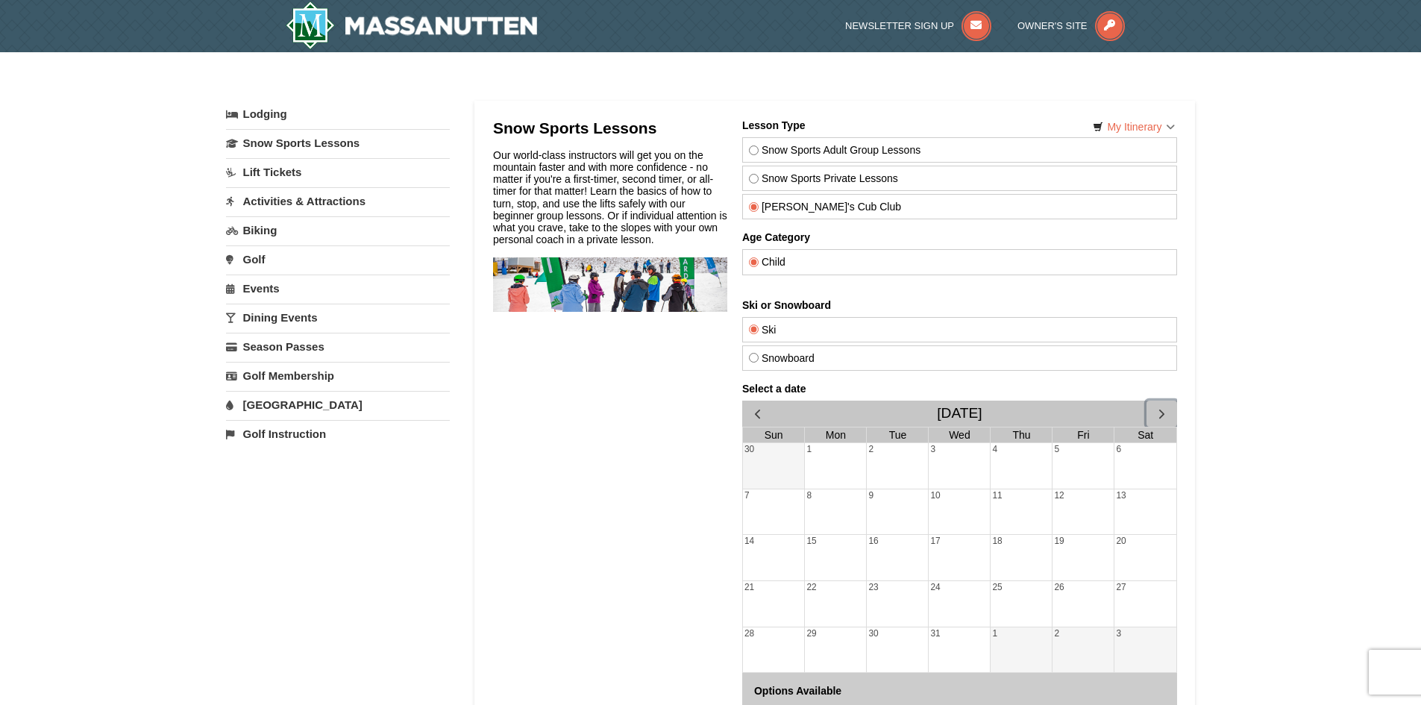
click at [1158, 405] on button "button" at bounding box center [1161, 414] width 31 height 26
click at [815, 212] on label "[PERSON_NAME]'s Cub Club" at bounding box center [958, 207] width 421 height 12
click at [758, 212] on input "[PERSON_NAME]'s Cub Club" at bounding box center [753, 207] width 10 height 10
click at [775, 250] on div "Child" at bounding box center [958, 261] width 435 height 25
click at [770, 260] on label "Child" at bounding box center [958, 262] width 421 height 12
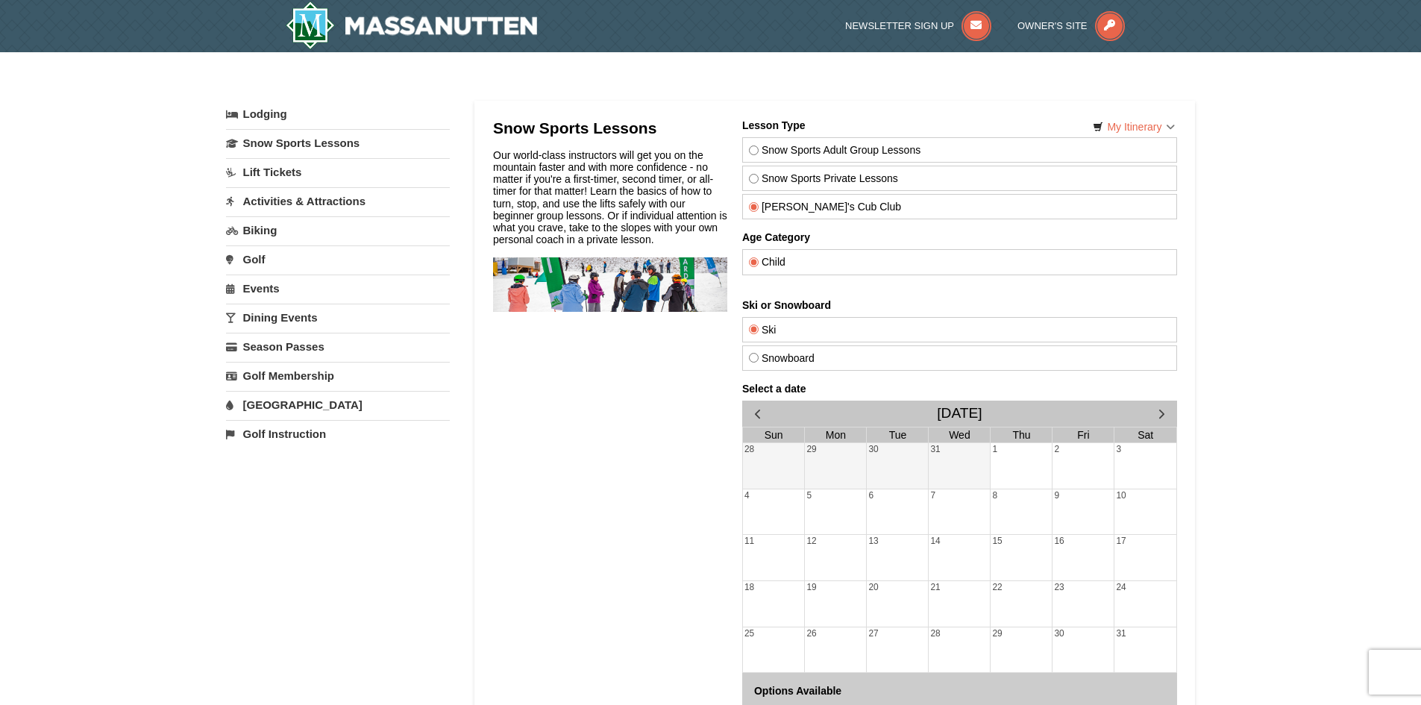
click at [758, 260] on input "Child" at bounding box center [753, 262] width 10 height 10
click at [764, 337] on div "Ski" at bounding box center [958, 329] width 435 height 25
click at [797, 374] on div "Lesson Type Snow Sports Adult Group Lessons Snow Sports Private Lessons Theo's …" at bounding box center [958, 459] width 435 height 681
click at [792, 363] on label "Snowboard" at bounding box center [958, 358] width 421 height 12
click at [758, 362] on input "Snowboard" at bounding box center [753, 358] width 10 height 10
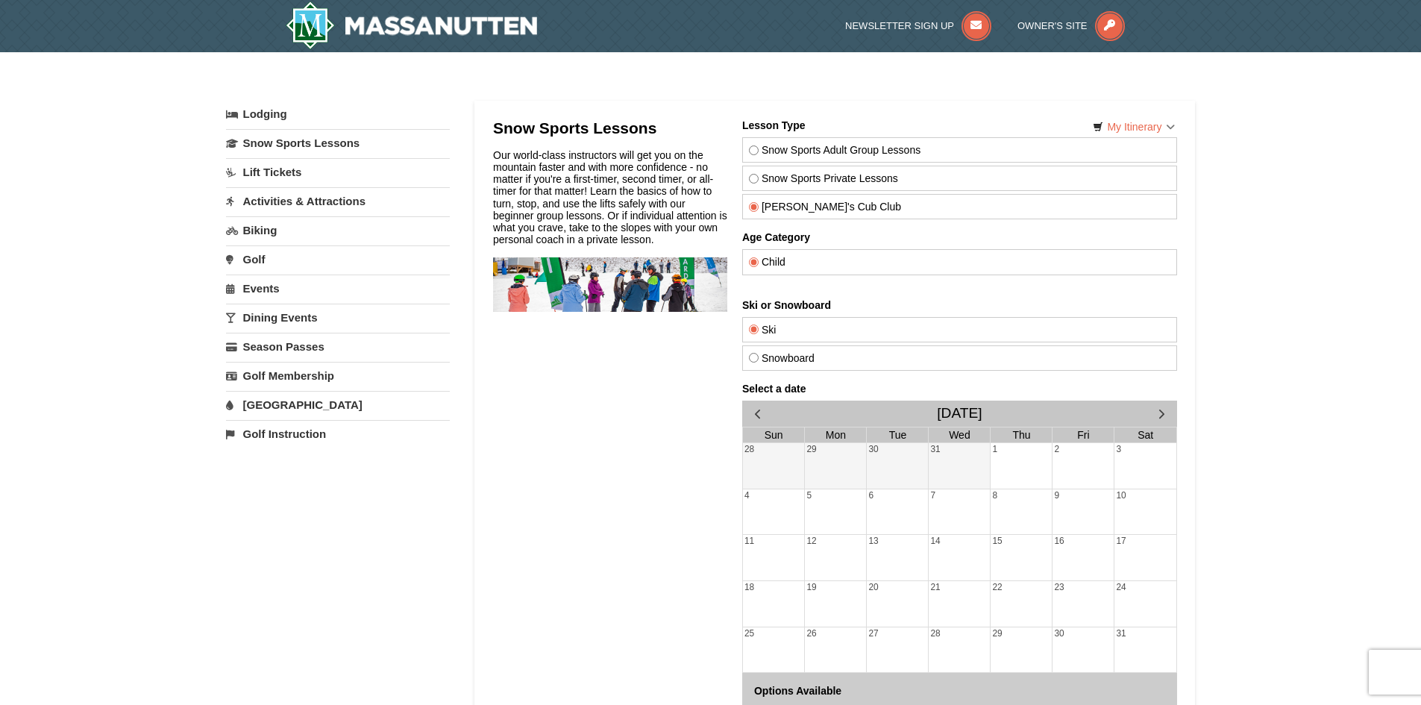
radio input "true"
click at [1099, 581] on div "23" at bounding box center [1082, 603] width 61 height 45
click at [1099, 578] on div "16" at bounding box center [1082, 557] width 61 height 45
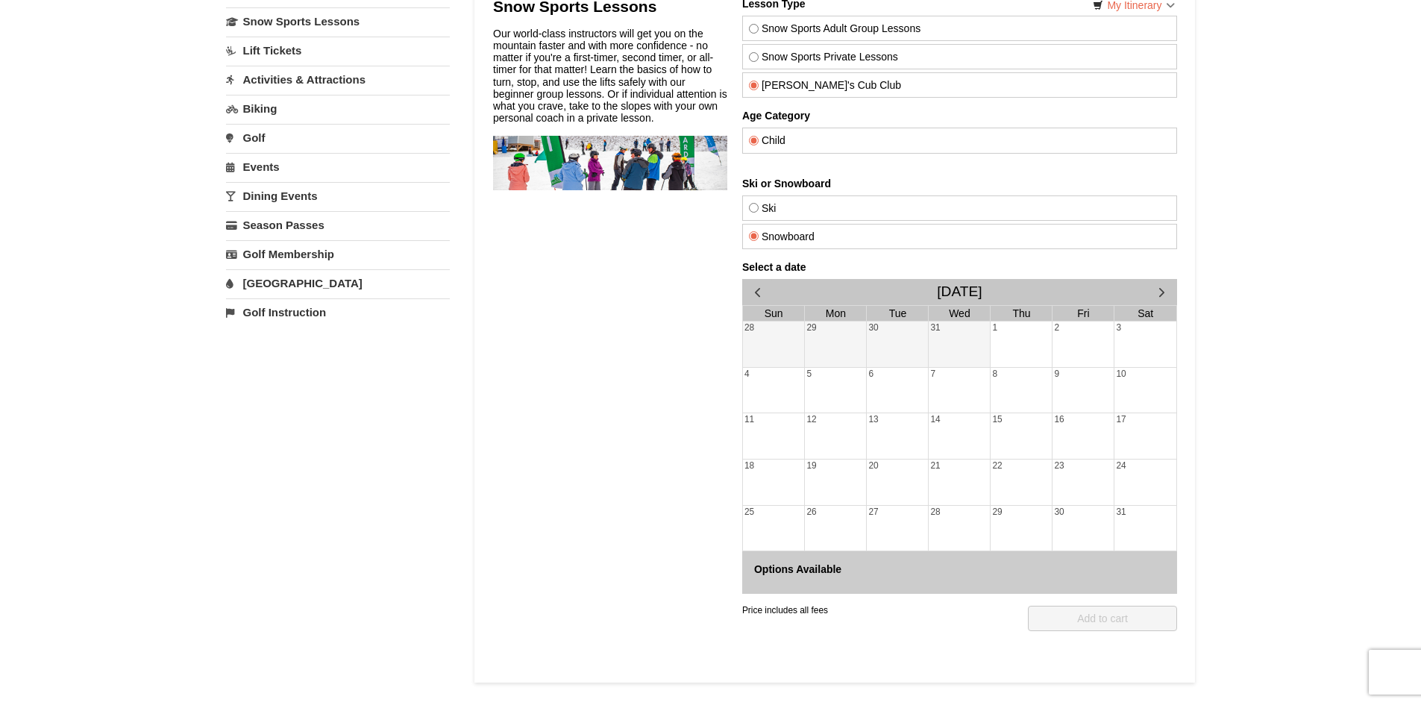
scroll to position [149, 0]
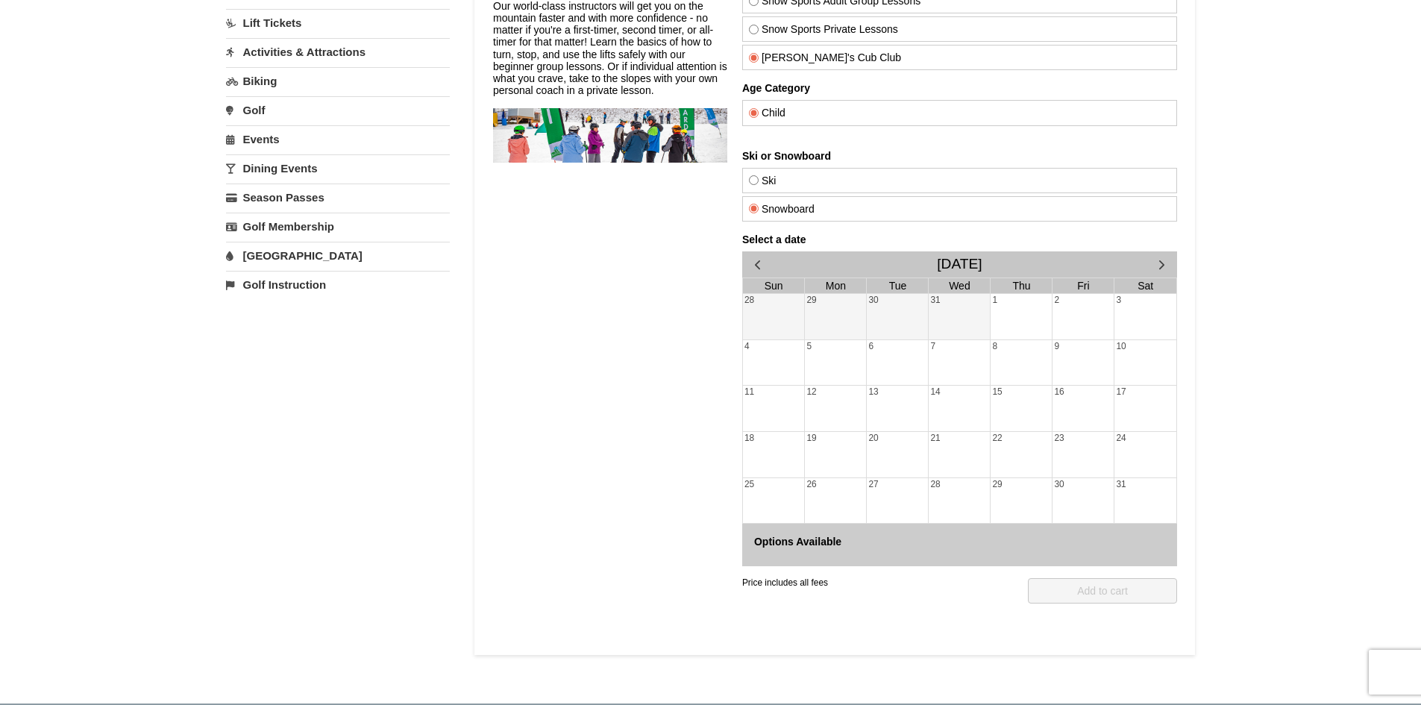
click at [978, 553] on div "Options Available" at bounding box center [958, 545] width 435 height 42
click at [867, 574] on div "Price includes all fees QTY: 1 Add to cart" at bounding box center [958, 608] width 435 height 85
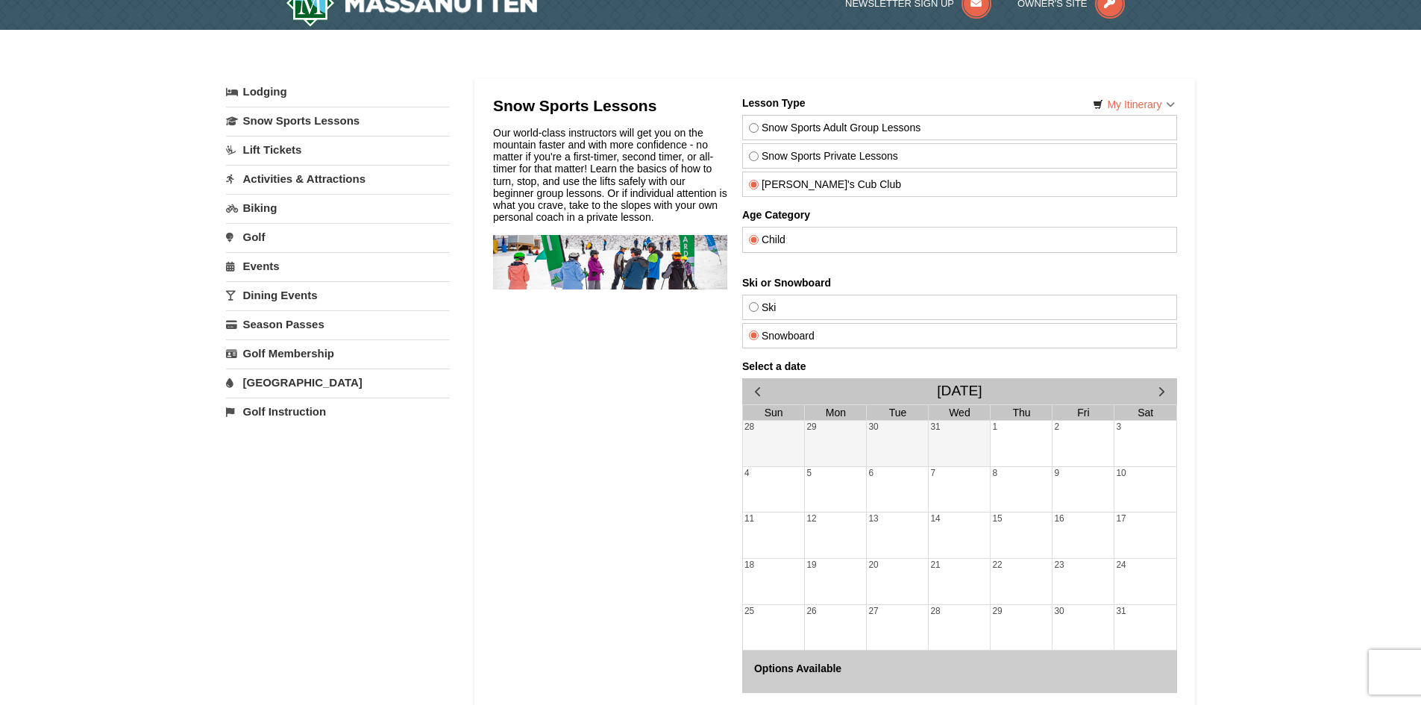
scroll to position [0, 0]
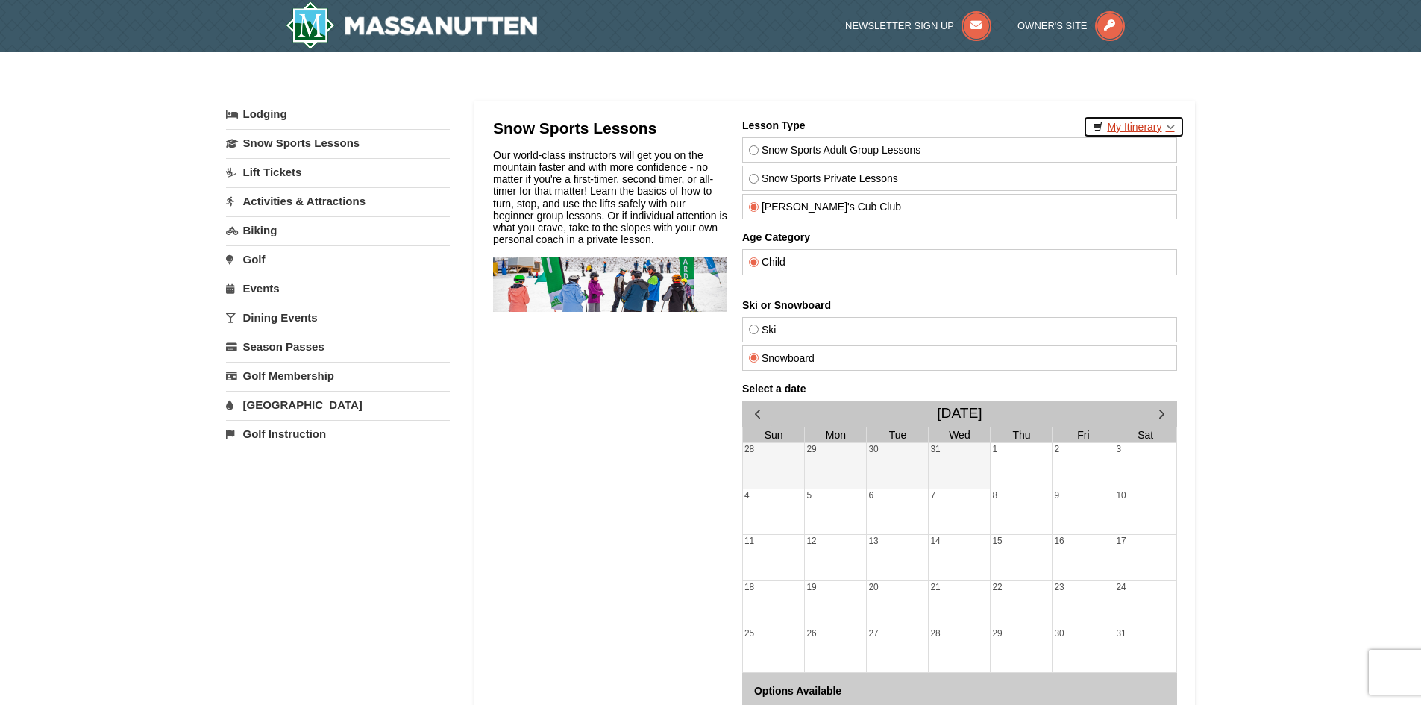
click at [1160, 125] on link "My Itinerary" at bounding box center [1133, 127] width 101 height 22
click at [1260, 204] on div "× Categories My Itinerary Questions? [PHONE_NUMBER] Lodging Arrival Please form…" at bounding box center [710, 444] width 1421 height 785
click at [1069, 532] on div "9" at bounding box center [1082, 511] width 61 height 45
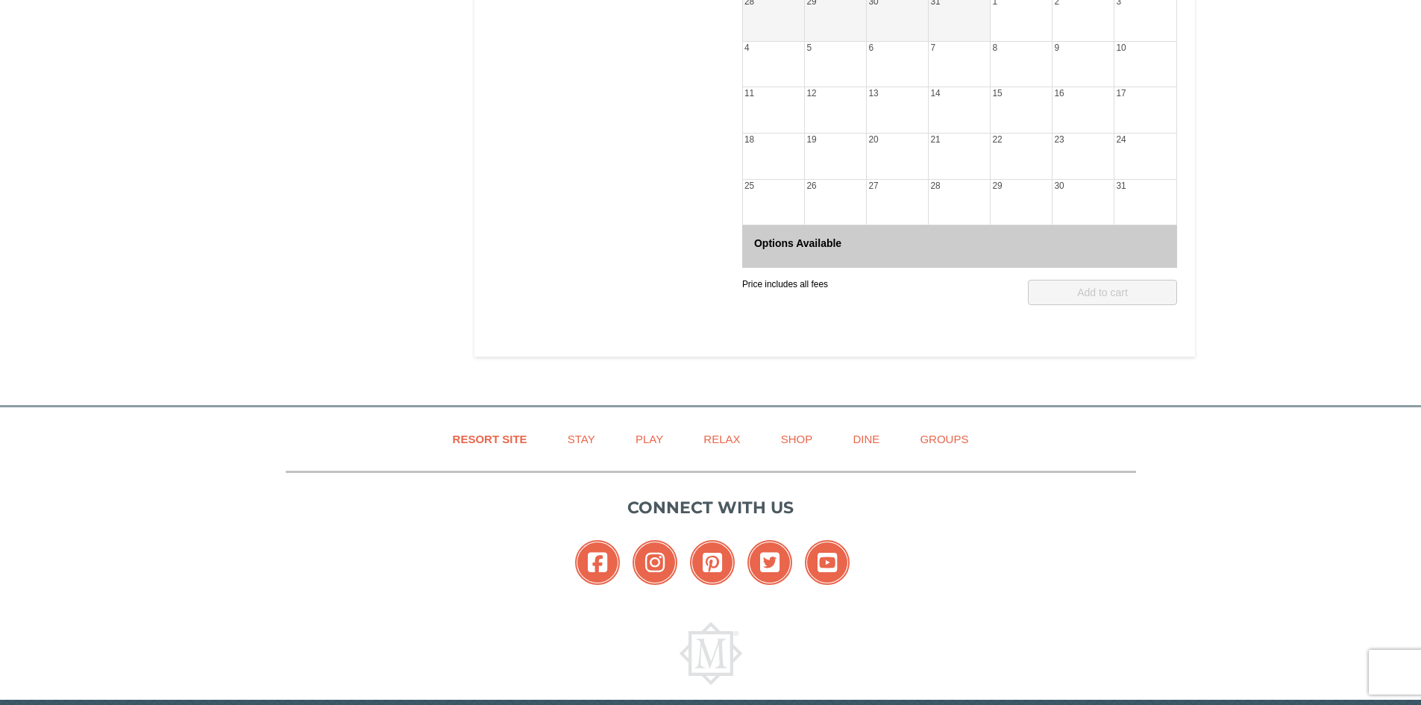
click at [971, 293] on div "Price includes all fees QTY: 1 Add to cart" at bounding box center [958, 292] width 435 height 25
click at [826, 271] on div "Price includes all fees QTY: 1 Add to cart" at bounding box center [958, 310] width 435 height 85
click at [804, 289] on div "Price includes all fees" at bounding box center [784, 292] width 86 height 25
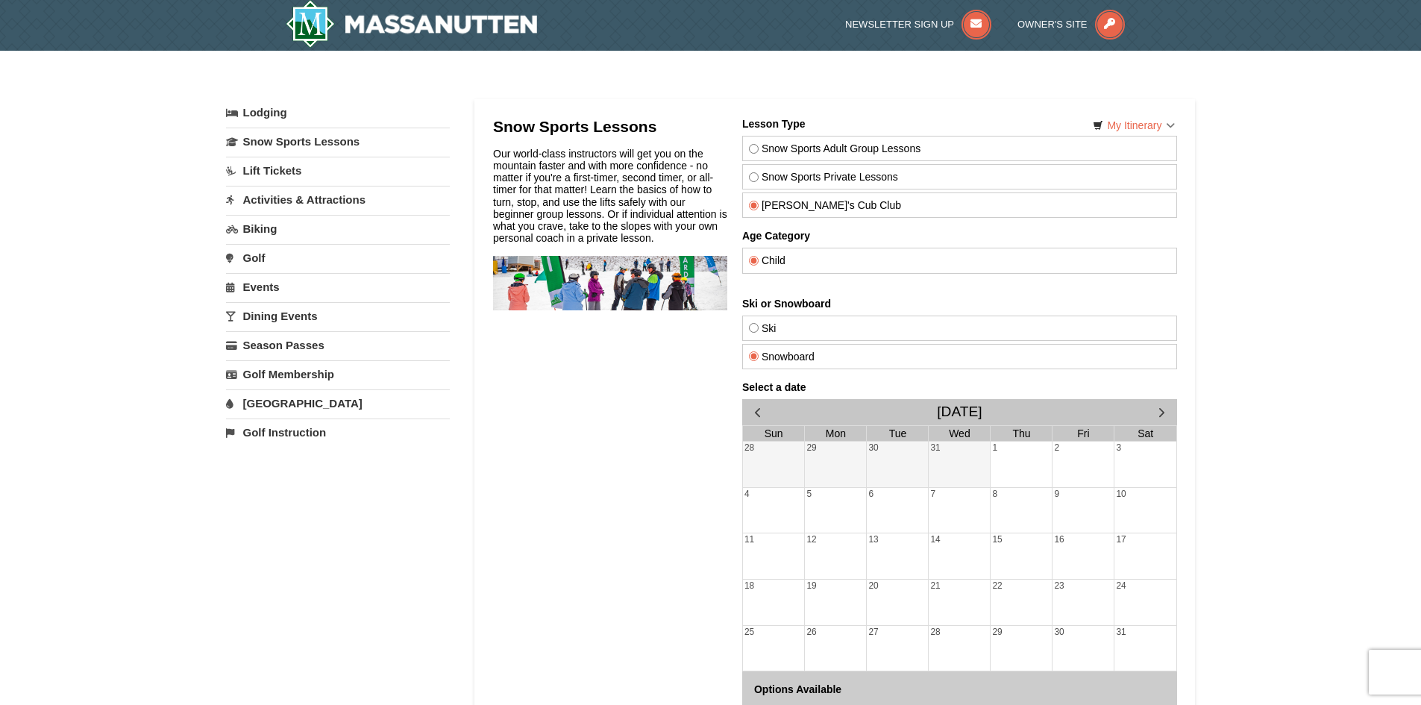
scroll to position [0, 0]
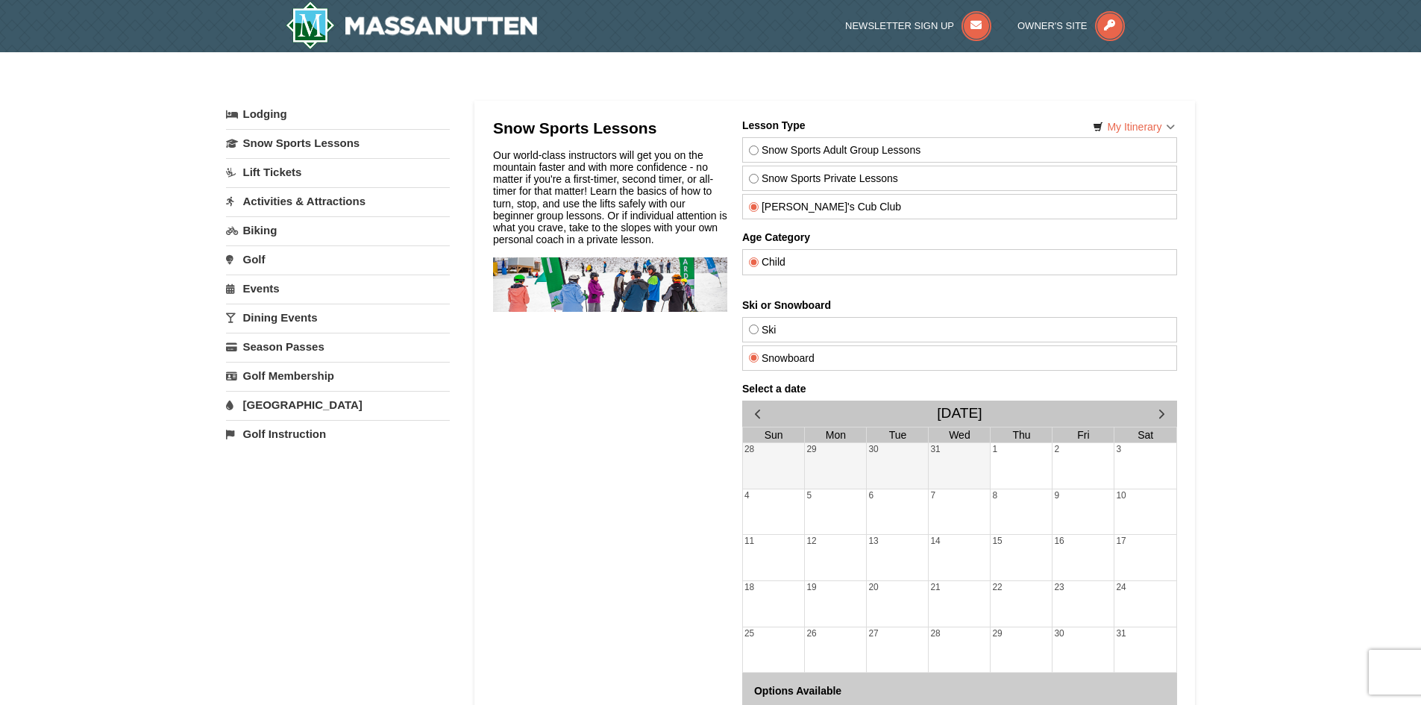
click at [290, 164] on link "Lift Tickets" at bounding box center [338, 172] width 224 height 28
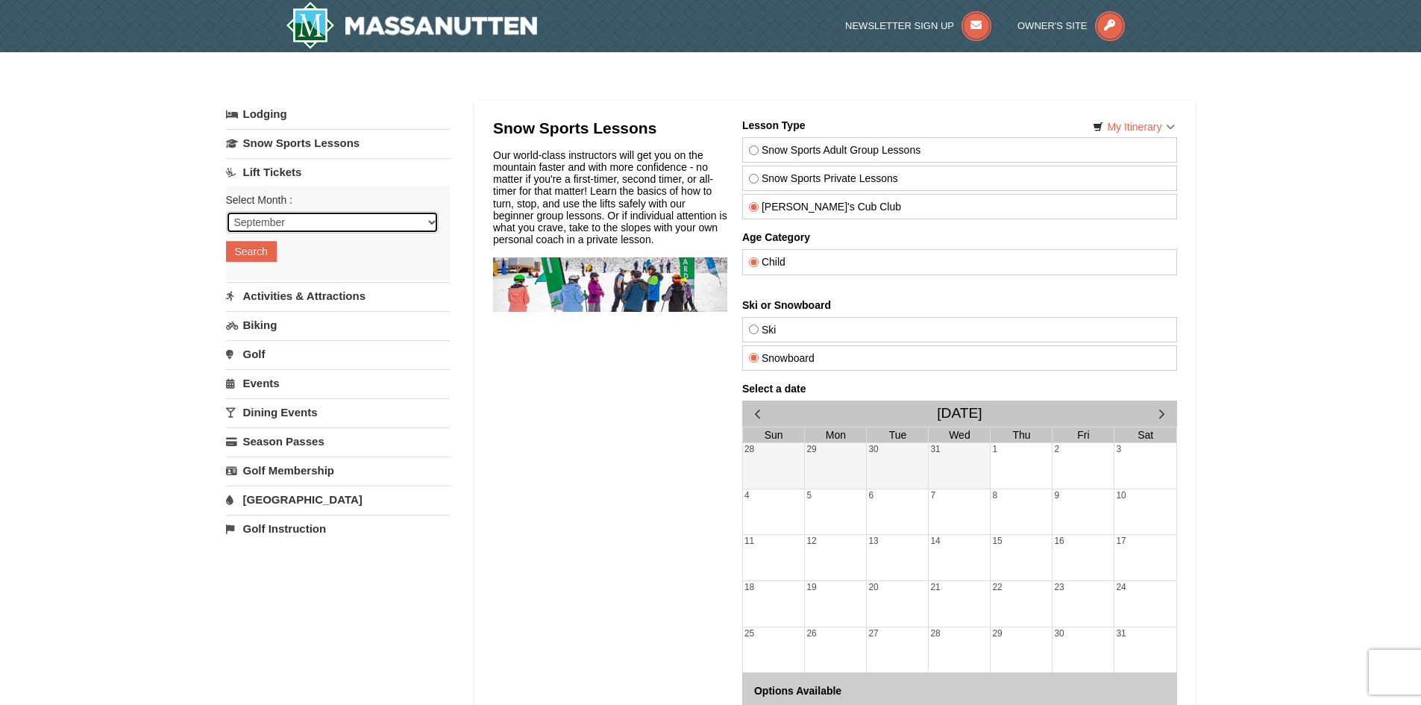
click at [344, 223] on select "September October November December January February March April May June July …" at bounding box center [332, 222] width 213 height 22
select select "1"
click at [226, 211] on select "September October November December January February March April May June July …" at bounding box center [332, 222] width 213 height 22
click at [258, 247] on button "Search" at bounding box center [251, 251] width 51 height 21
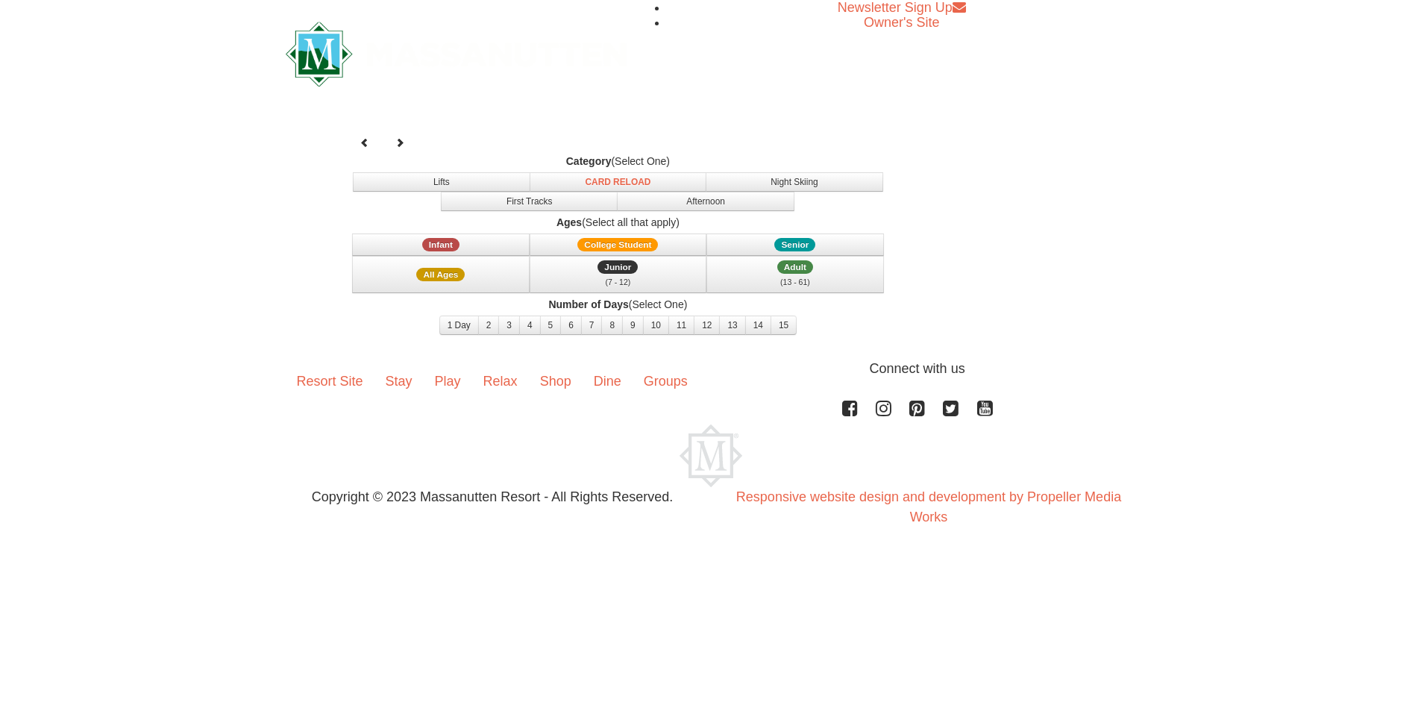
select select "1"
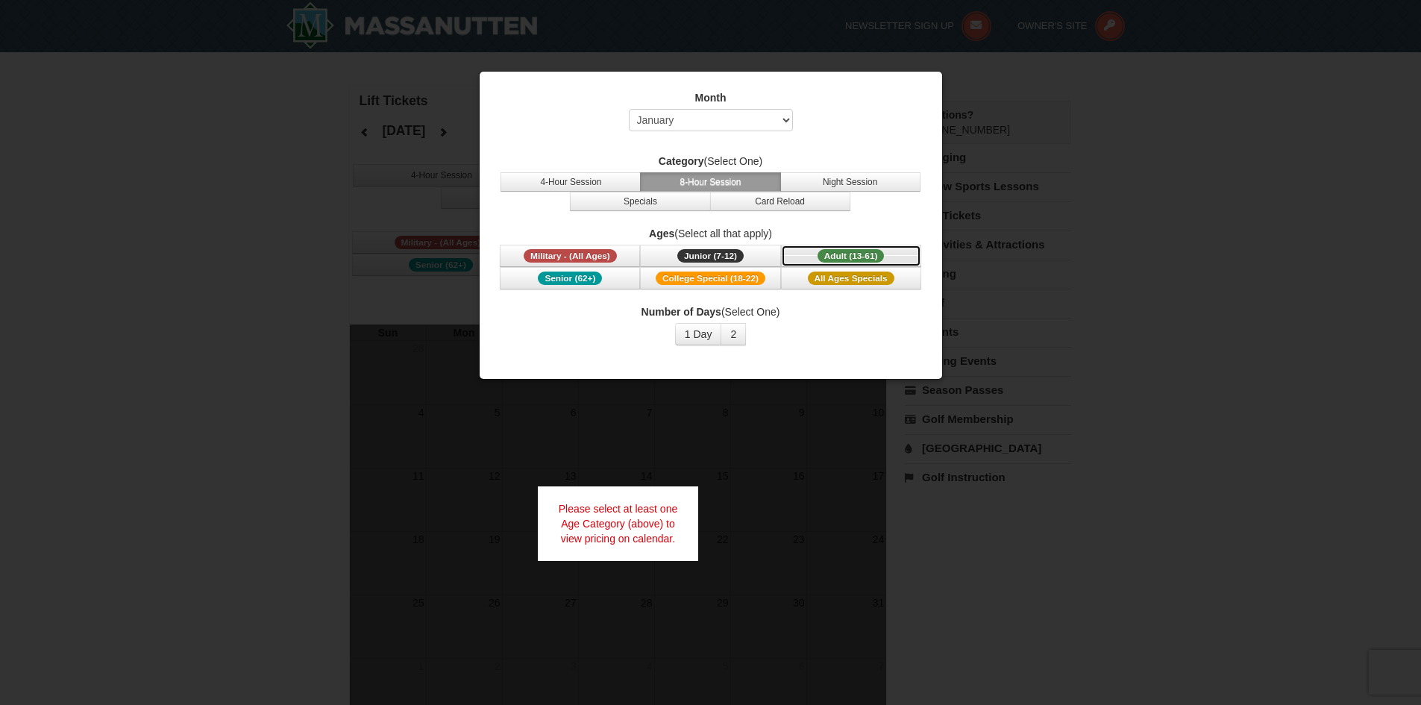
click at [823, 250] on span "Adult (13-61)" at bounding box center [850, 255] width 67 height 13
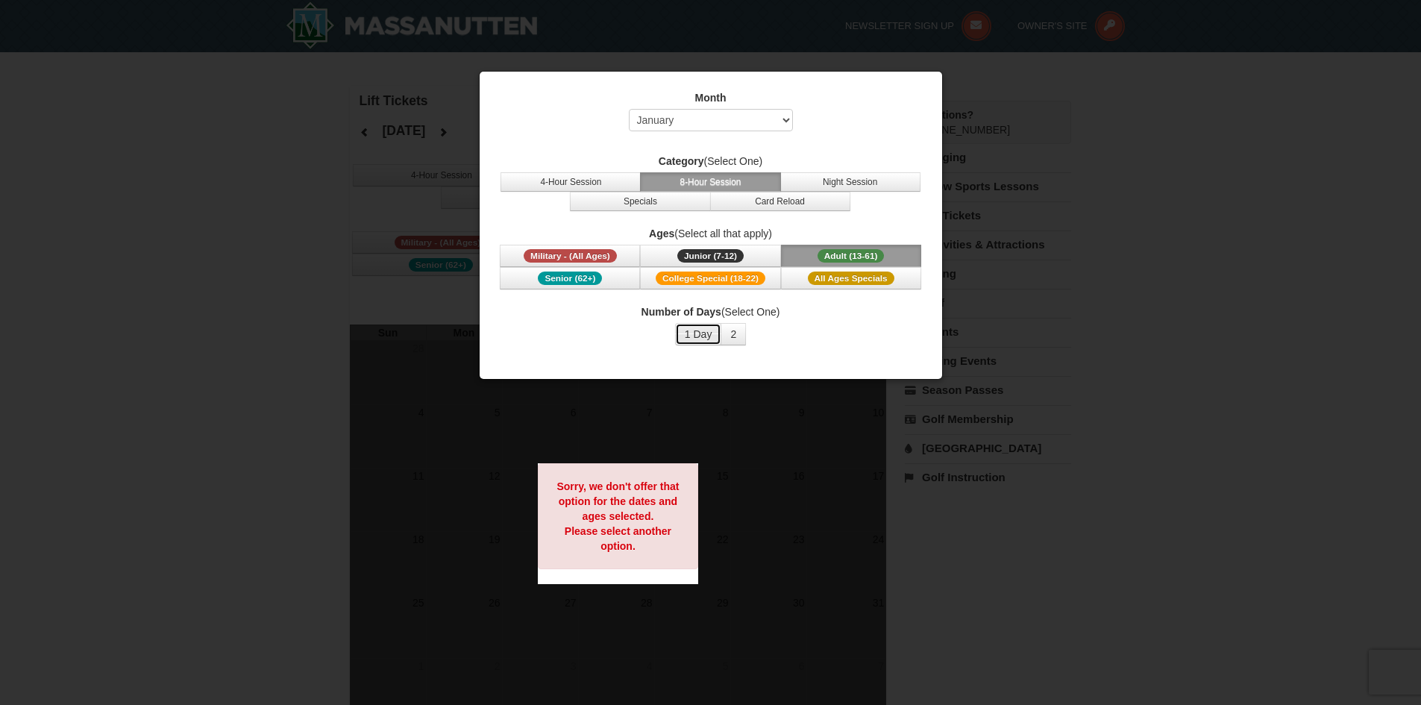
click at [709, 339] on button "1 Day" at bounding box center [698, 334] width 47 height 22
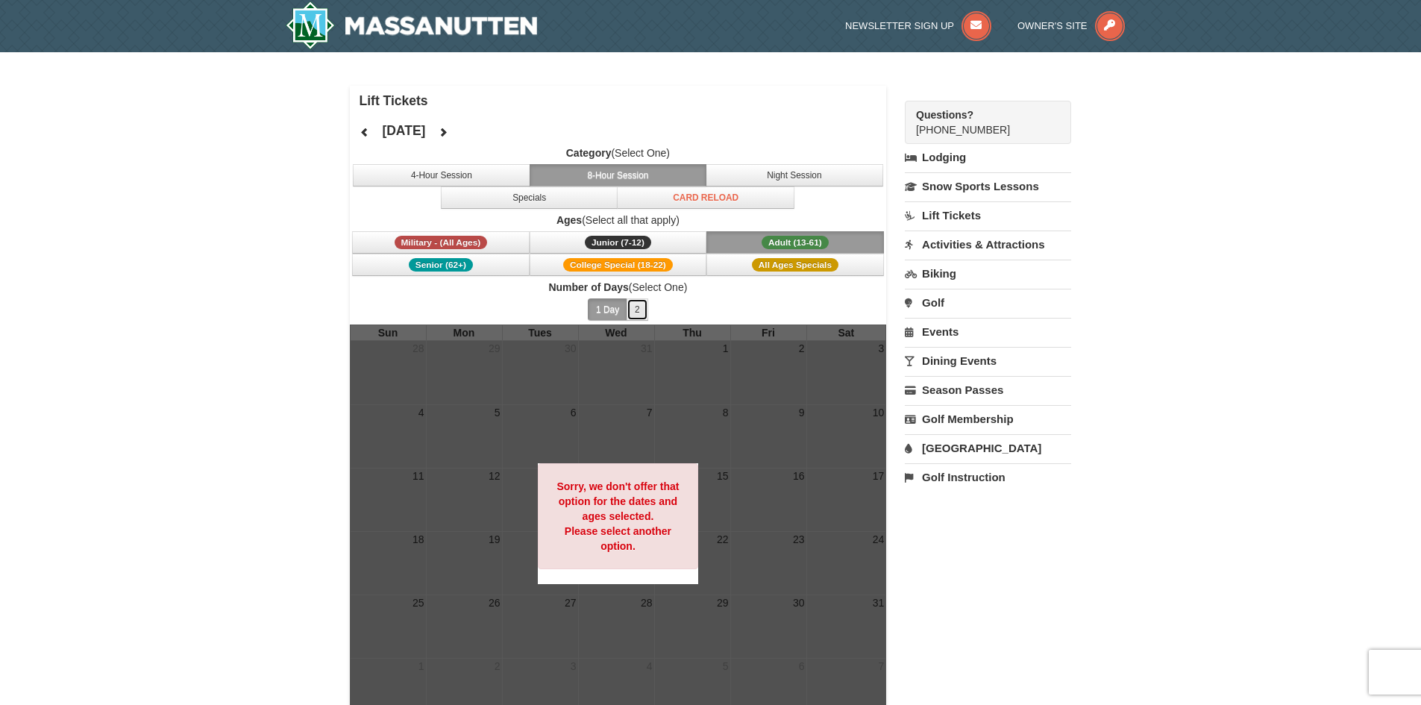
click at [643, 310] on button "2" at bounding box center [638, 309] width 22 height 22
click at [612, 307] on button "1 Day" at bounding box center [608, 309] width 40 height 22
click at [642, 307] on button "2" at bounding box center [638, 309] width 22 height 22
click at [659, 525] on strong "Sorry, we don't offer that option for the dates and ages selected. Please selec…" at bounding box center [617, 516] width 122 height 72
click at [367, 130] on icon at bounding box center [365, 132] width 10 height 10
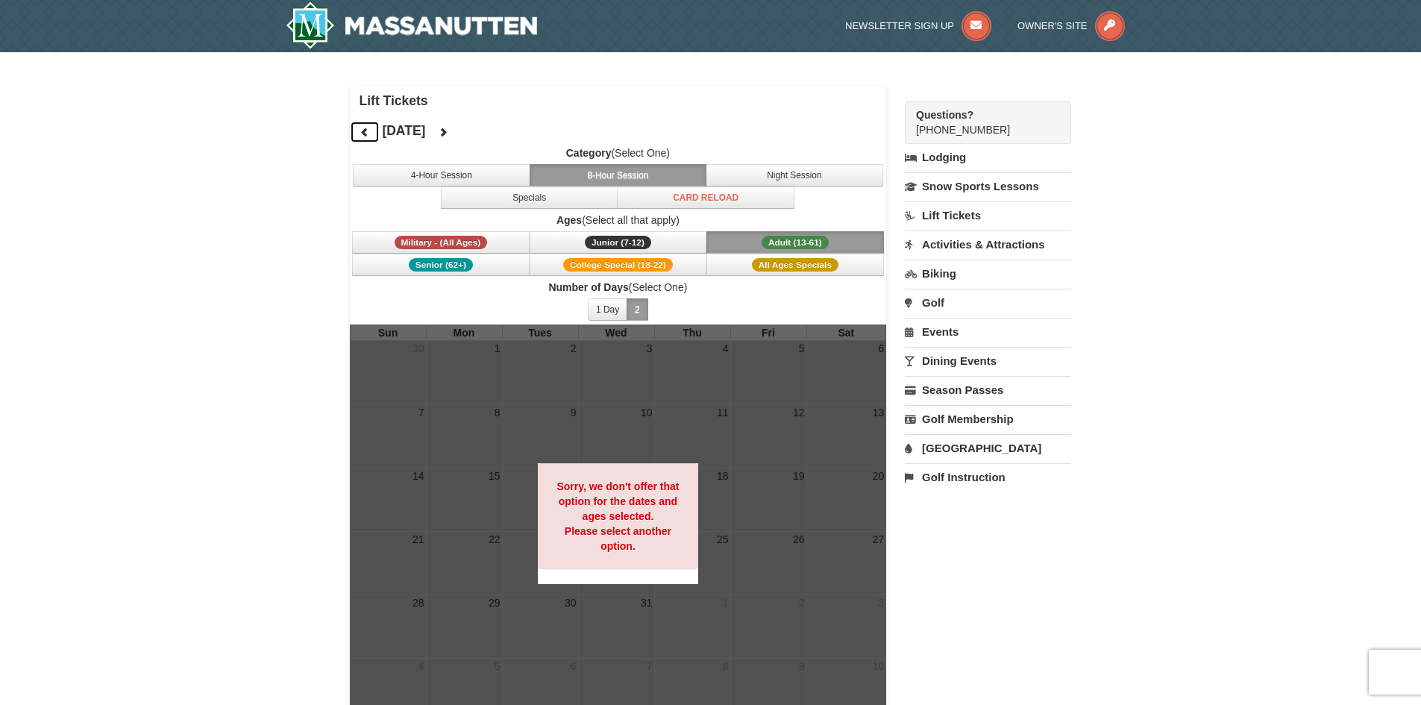
click at [367, 130] on icon at bounding box center [365, 132] width 10 height 10
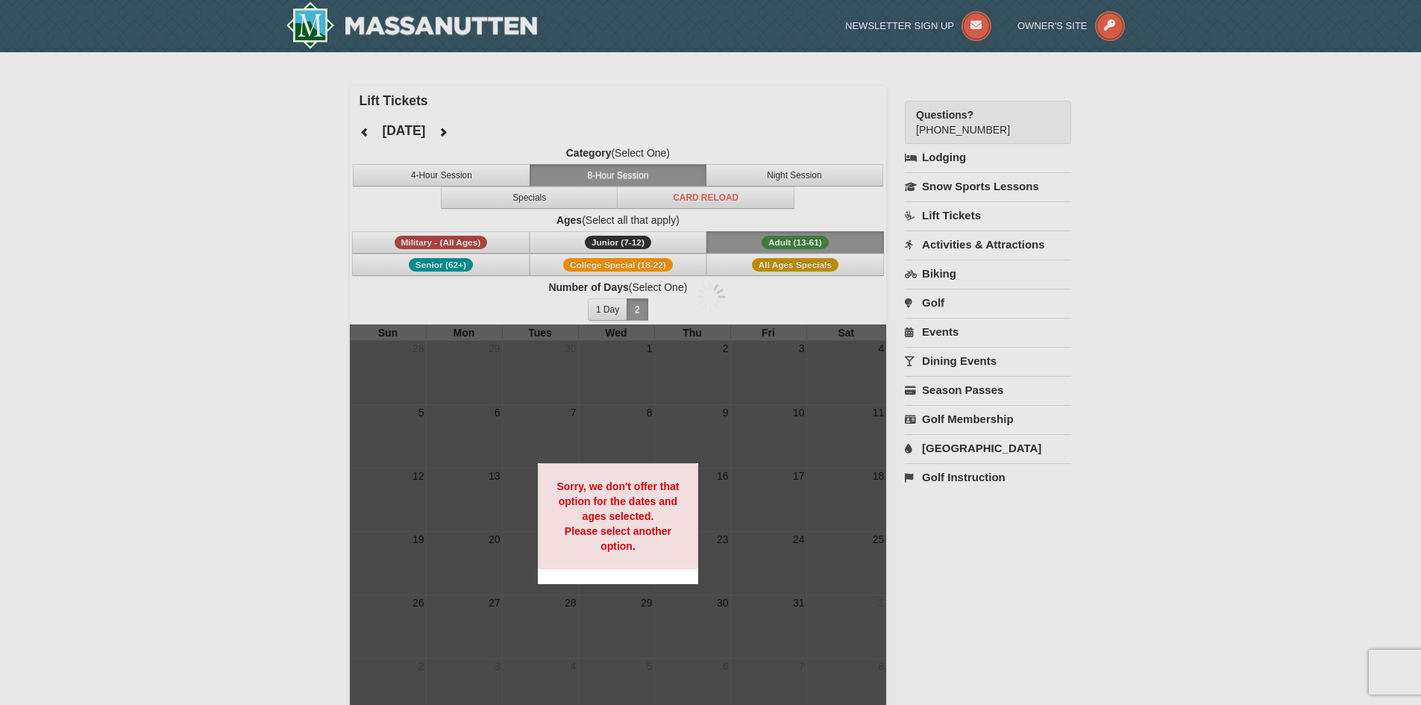
click at [367, 130] on div at bounding box center [710, 352] width 1421 height 705
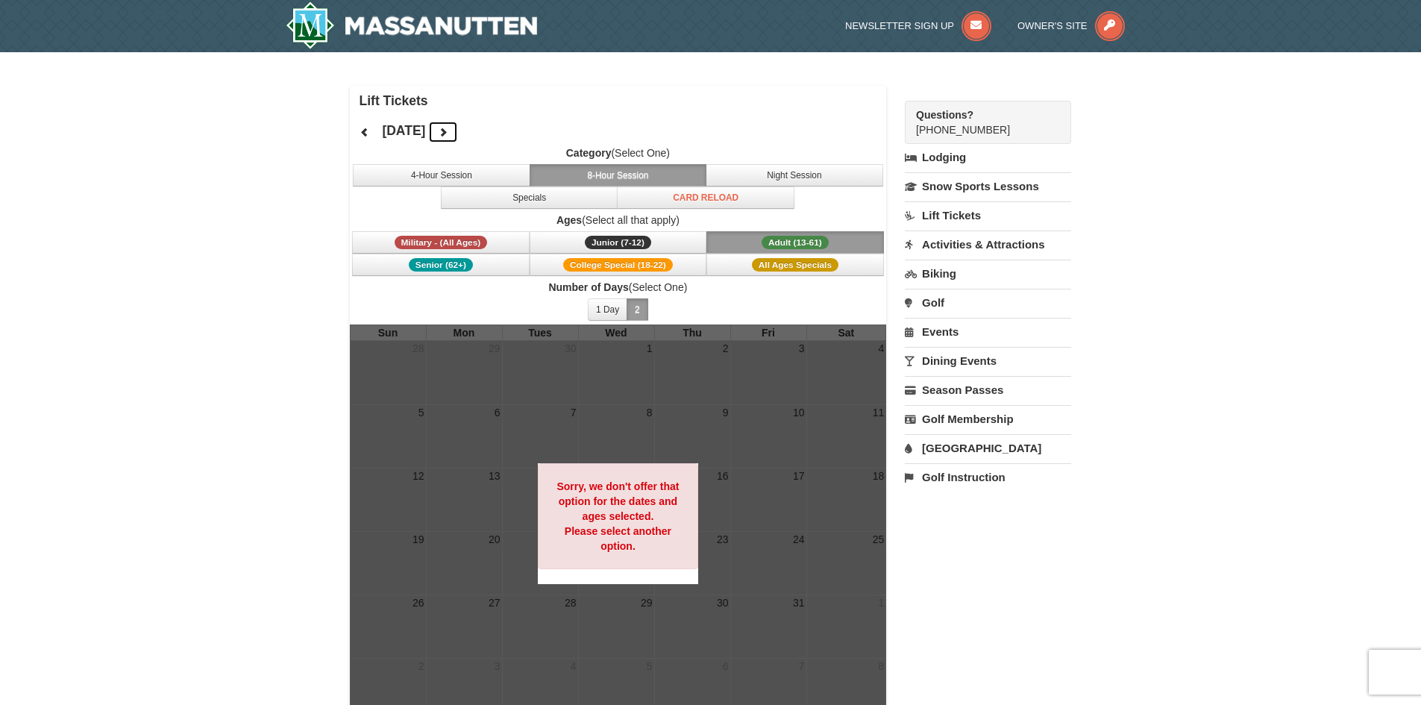
click at [458, 122] on button at bounding box center [443, 132] width 30 height 22
click at [474, 128] on div at bounding box center [710, 352] width 1421 height 705
click at [425, 128] on h4 "[DATE]" at bounding box center [403, 130] width 43 height 15
click at [458, 128] on button at bounding box center [443, 132] width 30 height 22
click at [743, 150] on label "Category (Select One)" at bounding box center [618, 152] width 537 height 15
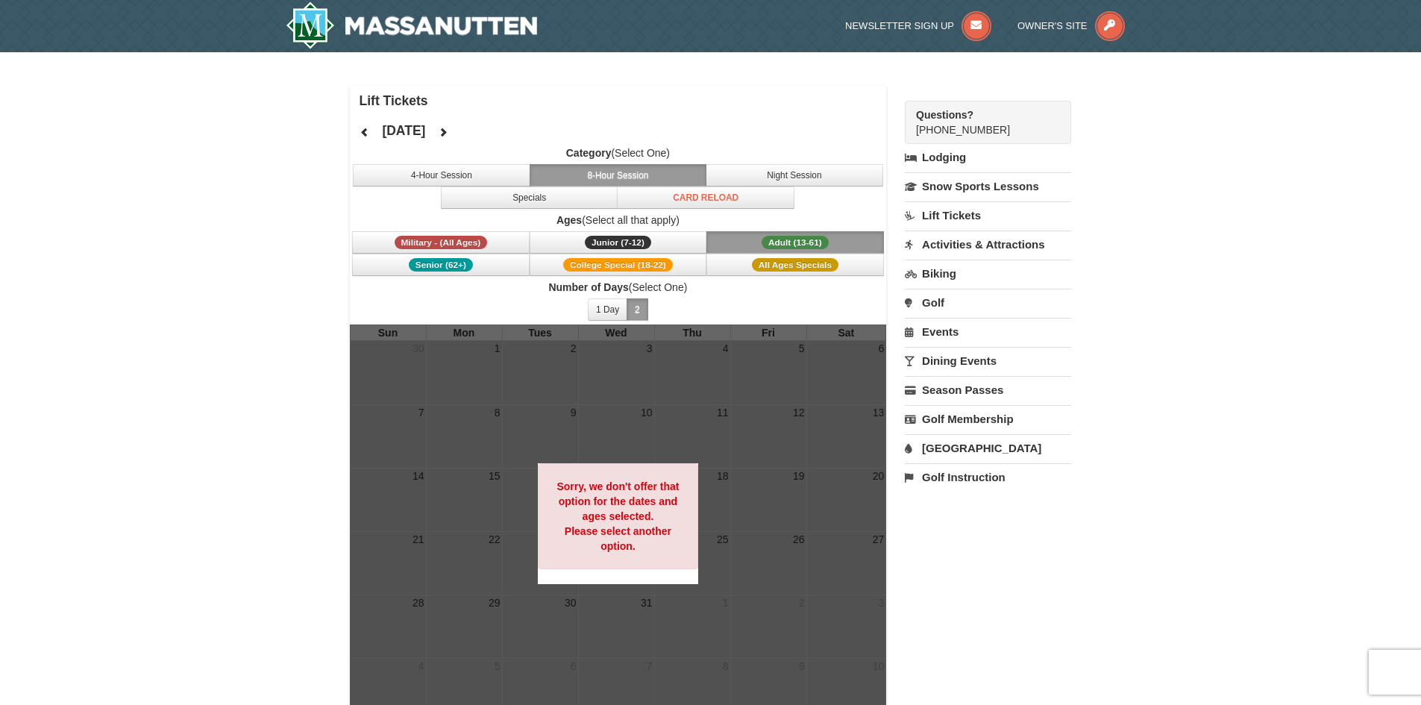
click at [1233, 145] on div "× Lift Tickets December 2025 Category (Select One) 4-Hour Session 8-Hour Sessio…" at bounding box center [710, 406] width 1421 height 709
click at [439, 29] on img at bounding box center [412, 25] width 252 height 48
